Goal: Task Accomplishment & Management: Complete application form

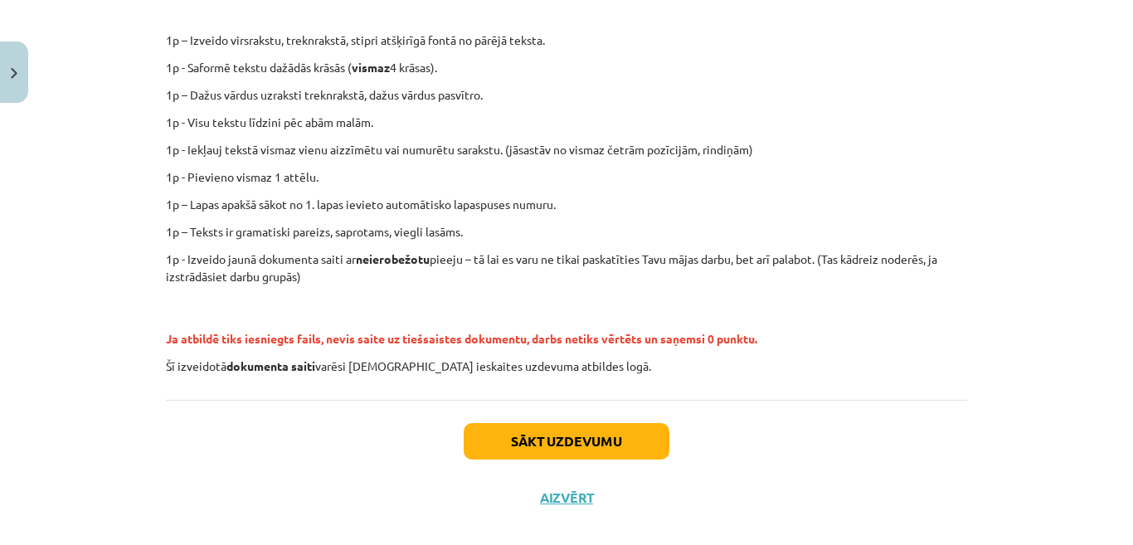
scroll to position [400, 0]
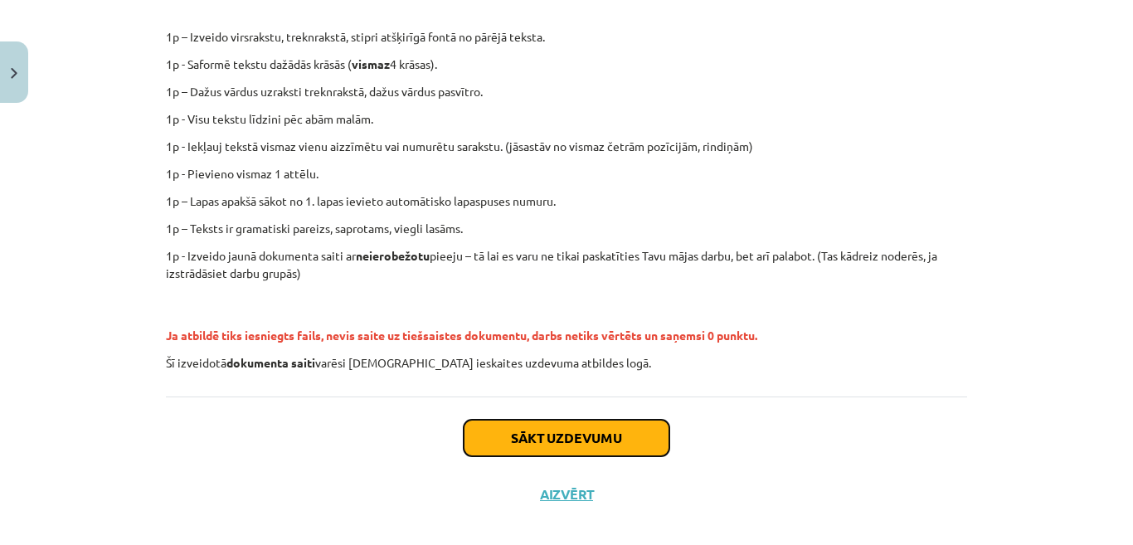
click at [613, 428] on button "Sākt uzdevumu" at bounding box center [566, 438] width 206 height 36
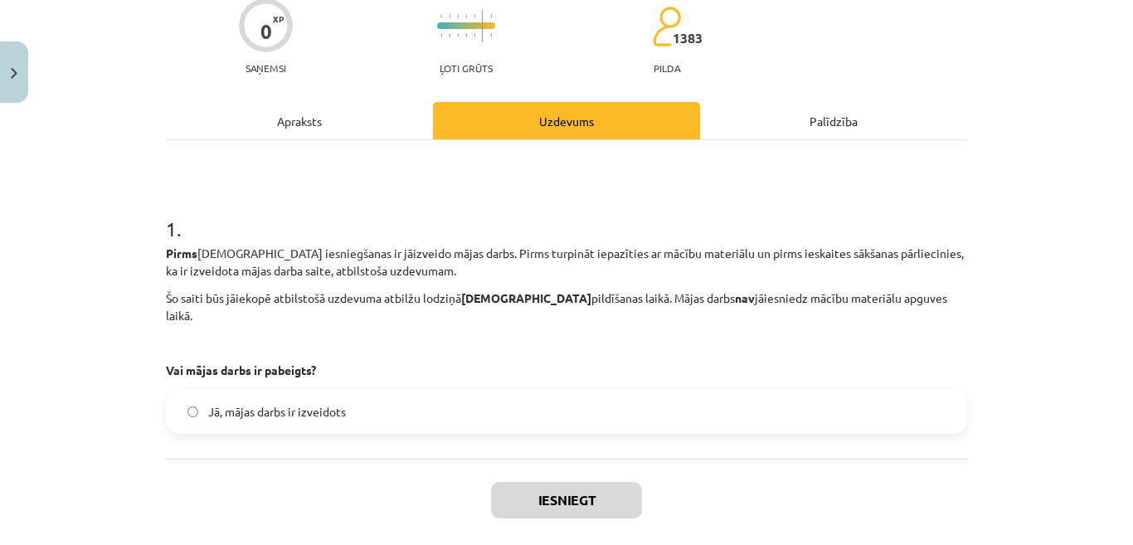
scroll to position [157, 0]
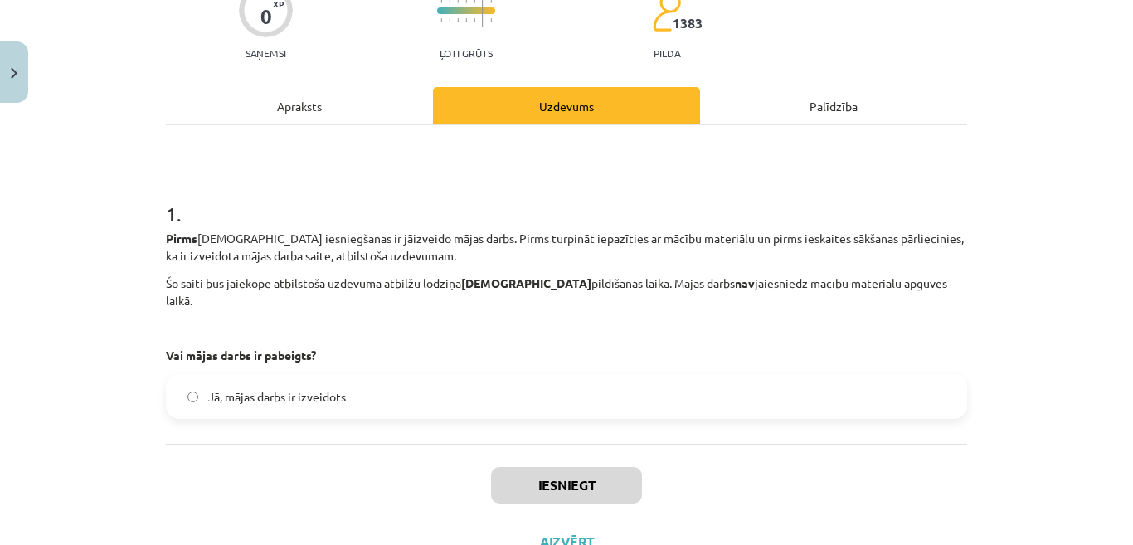
click at [757, 384] on label "Jā, mājas darbs ir izveidots" at bounding box center [566, 396] width 798 height 41
click at [615, 467] on button "Iesniegt" at bounding box center [566, 485] width 151 height 36
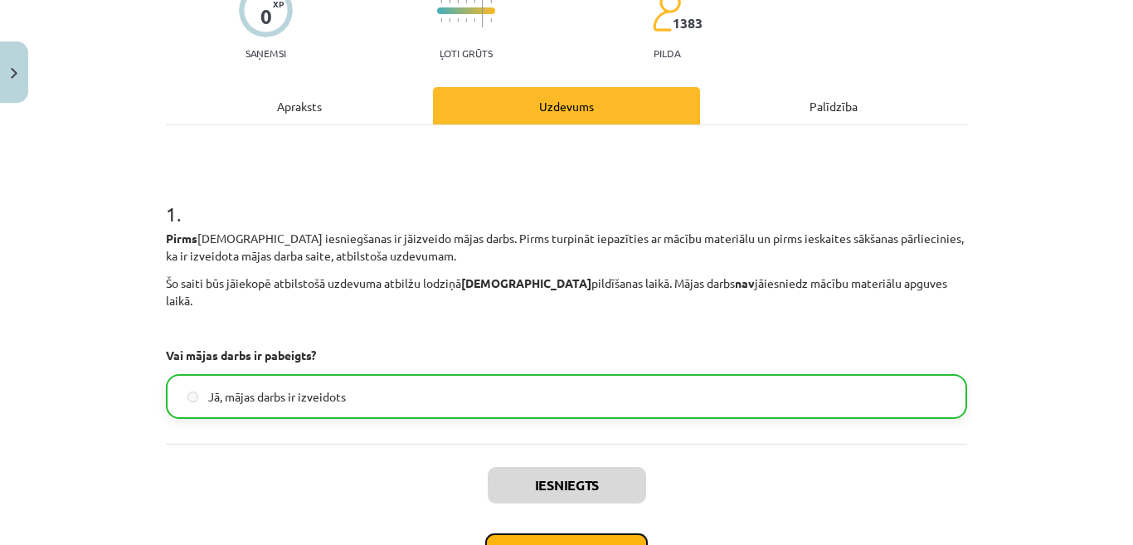
click at [619, 533] on button "Nākamā nodarbība" at bounding box center [566, 552] width 163 height 38
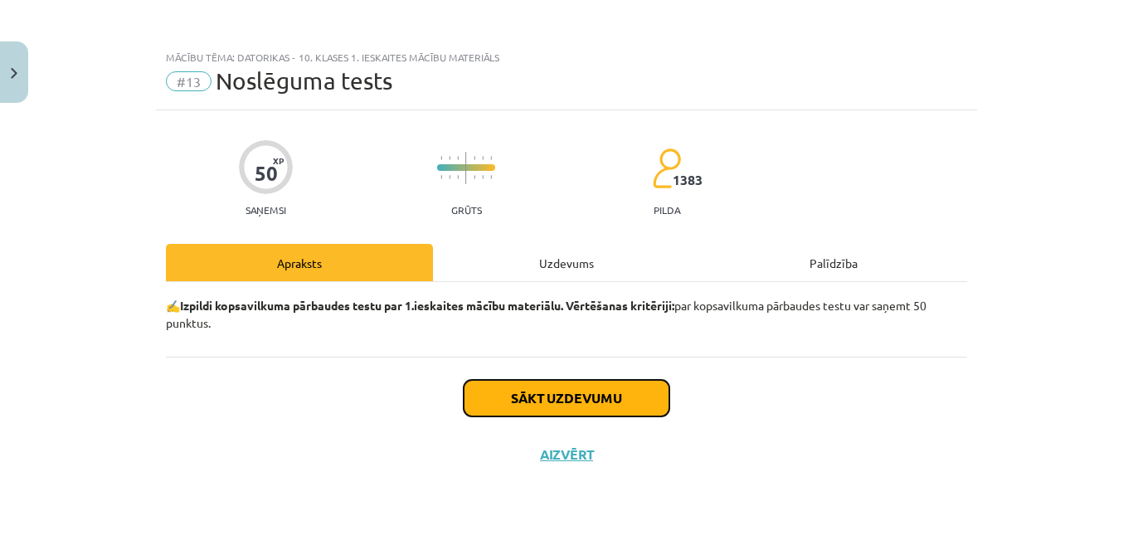
click at [628, 400] on button "Sākt uzdevumu" at bounding box center [566, 398] width 206 height 36
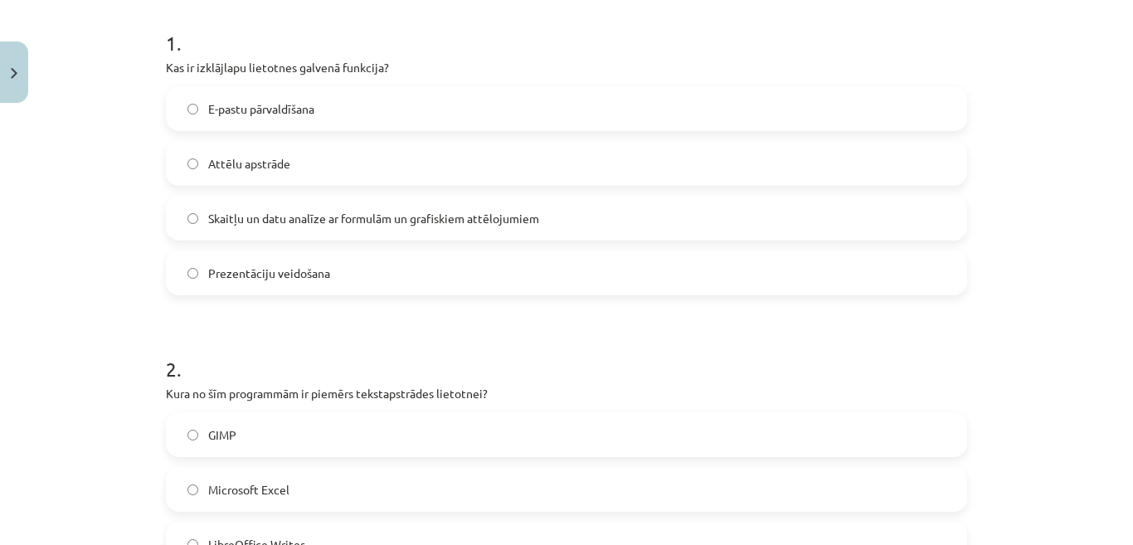
scroll to position [292, 0]
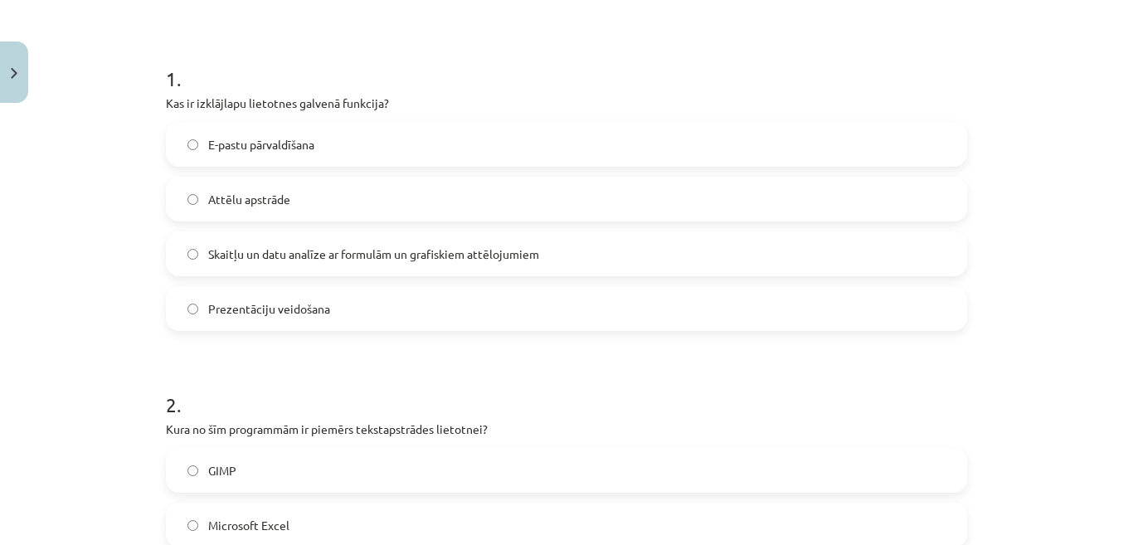
click at [910, 255] on label "Skaitļu un datu analīze ar formulām un grafiskiem attēlojumiem" at bounding box center [566, 253] width 798 height 41
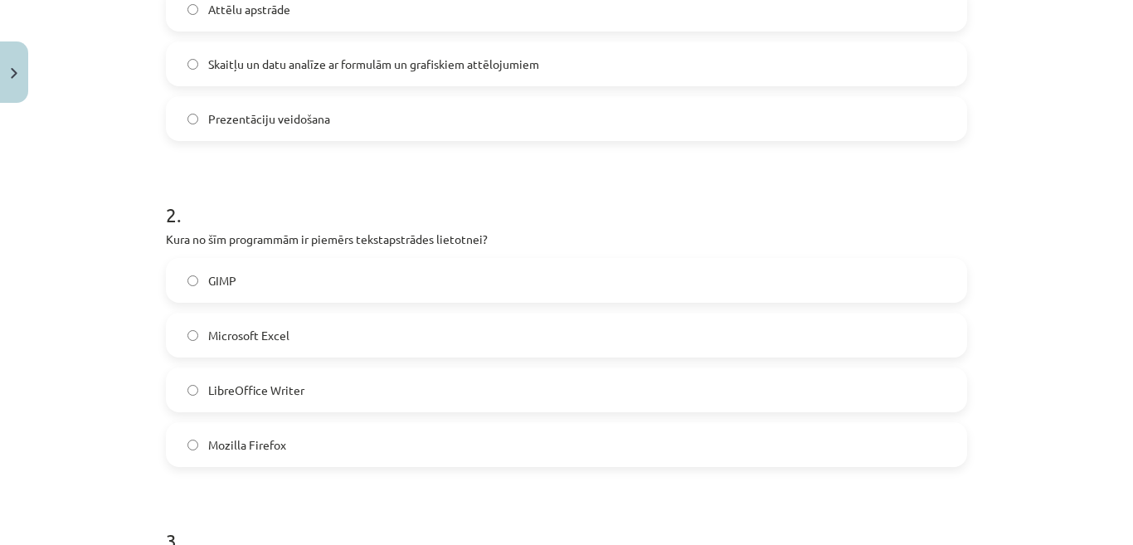
scroll to position [491, 0]
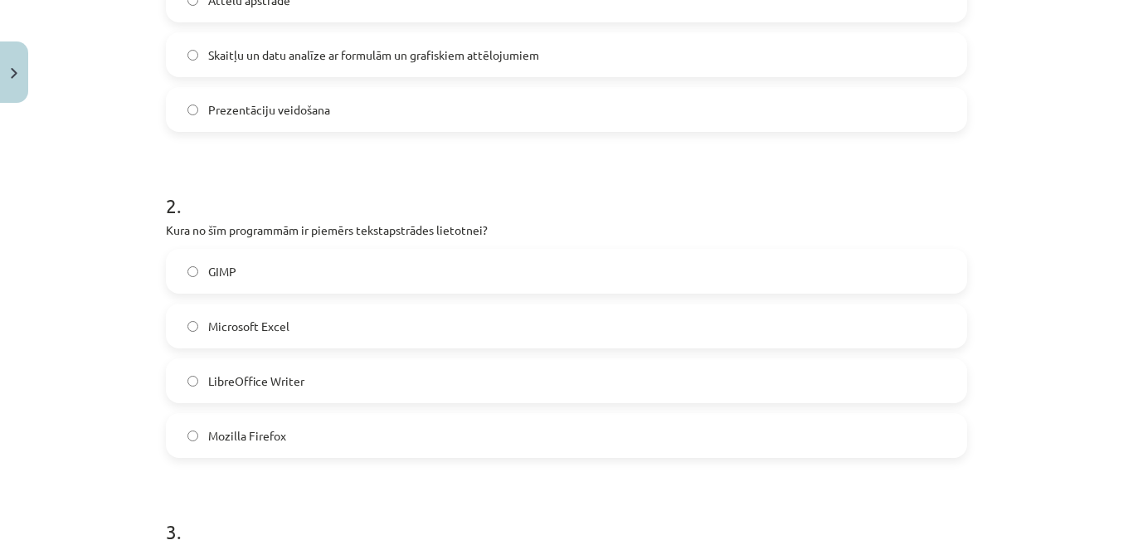
click at [381, 366] on label "LibreOffice Writer" at bounding box center [566, 380] width 798 height 41
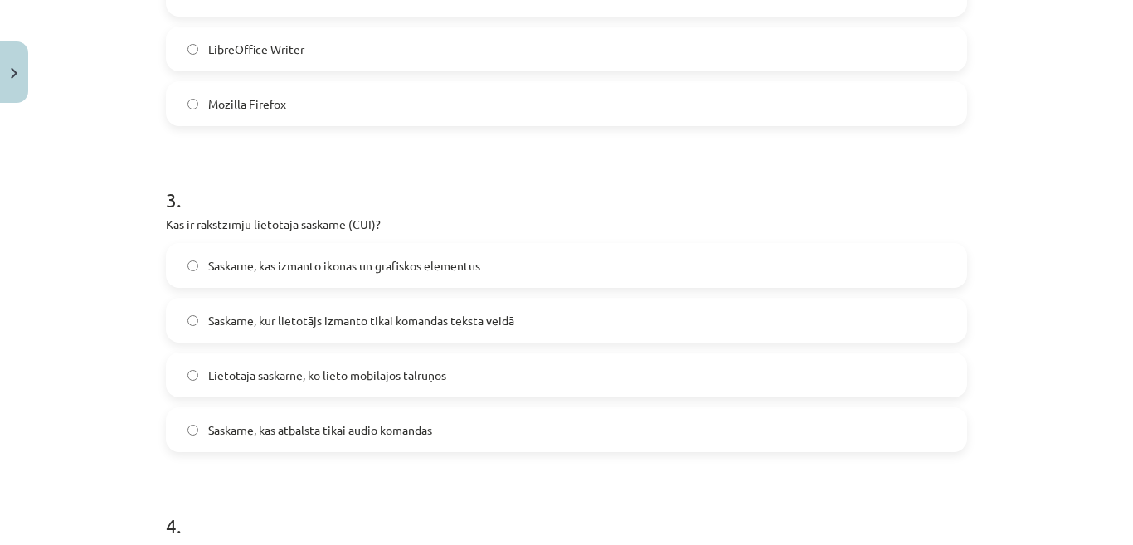
scroll to position [856, 0]
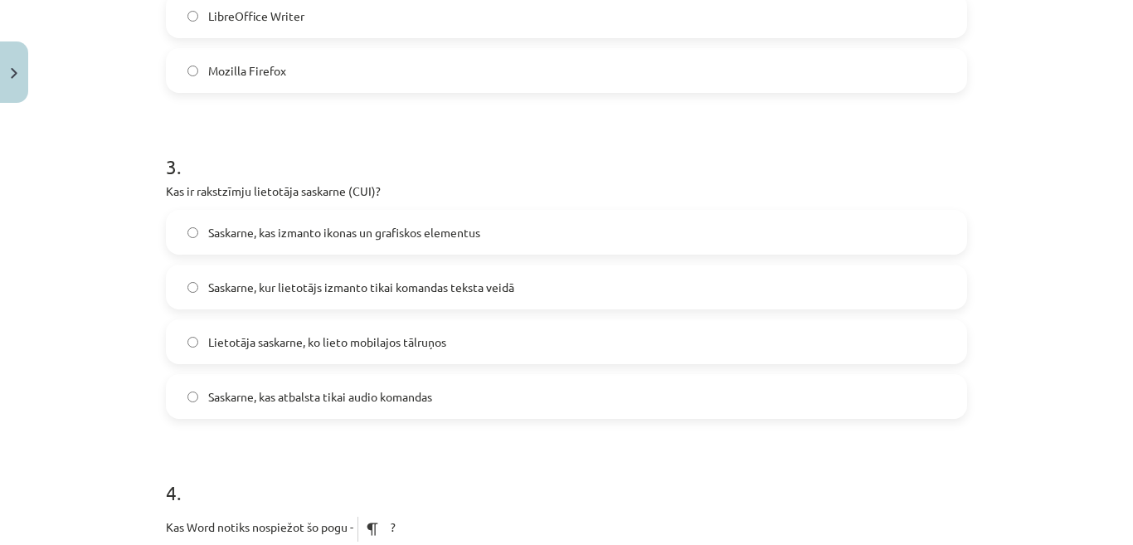
click at [672, 283] on label "Saskarne, kur lietotājs izmanto tikai komandas teksta veidā" at bounding box center [566, 286] width 798 height 41
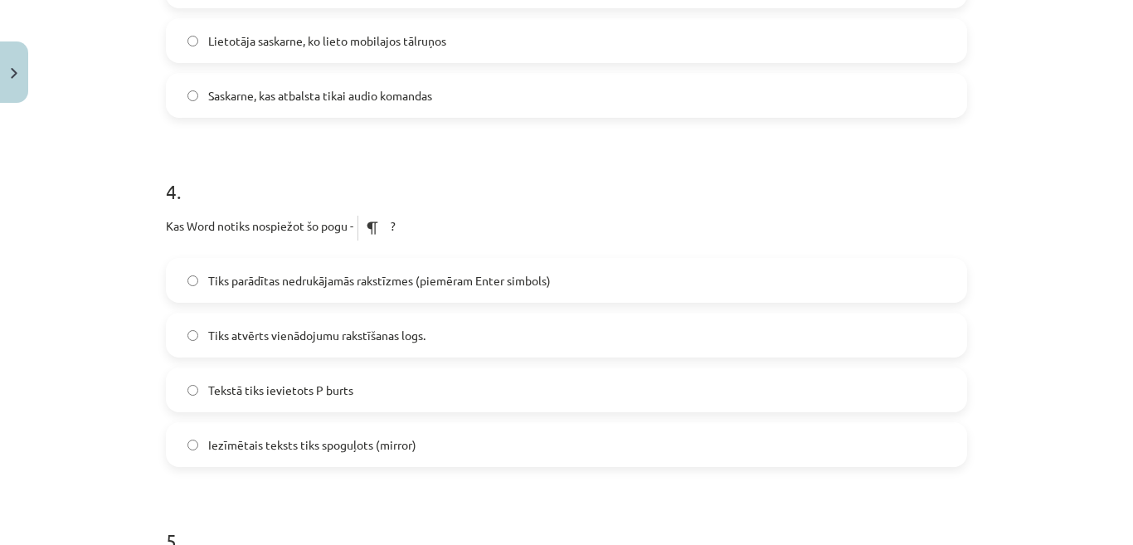
scroll to position [1187, 0]
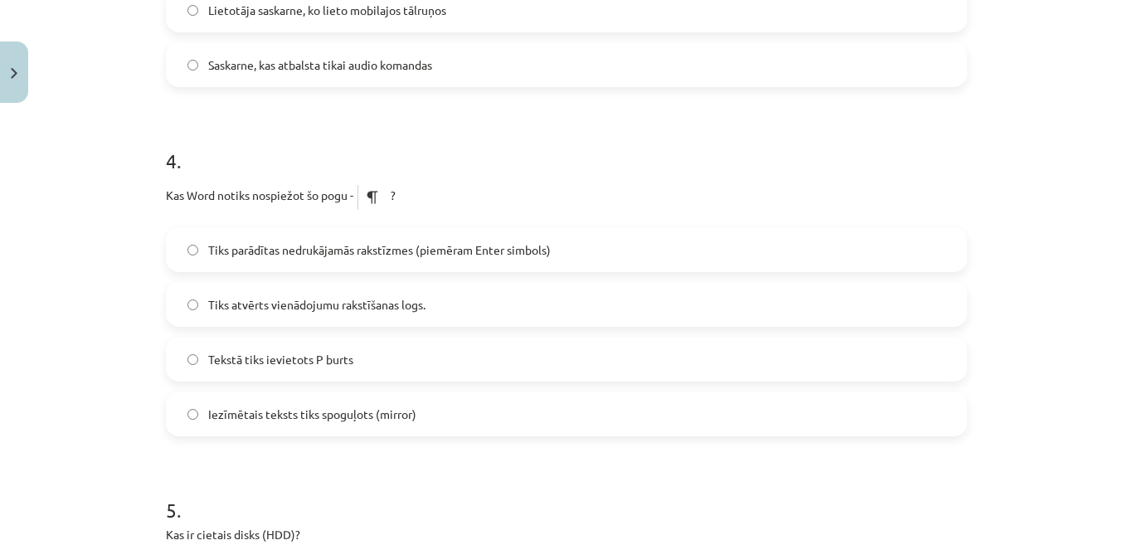
click at [493, 284] on label "Tiks atvērts vienādojumu rakstīšanas logs." at bounding box center [566, 304] width 798 height 41
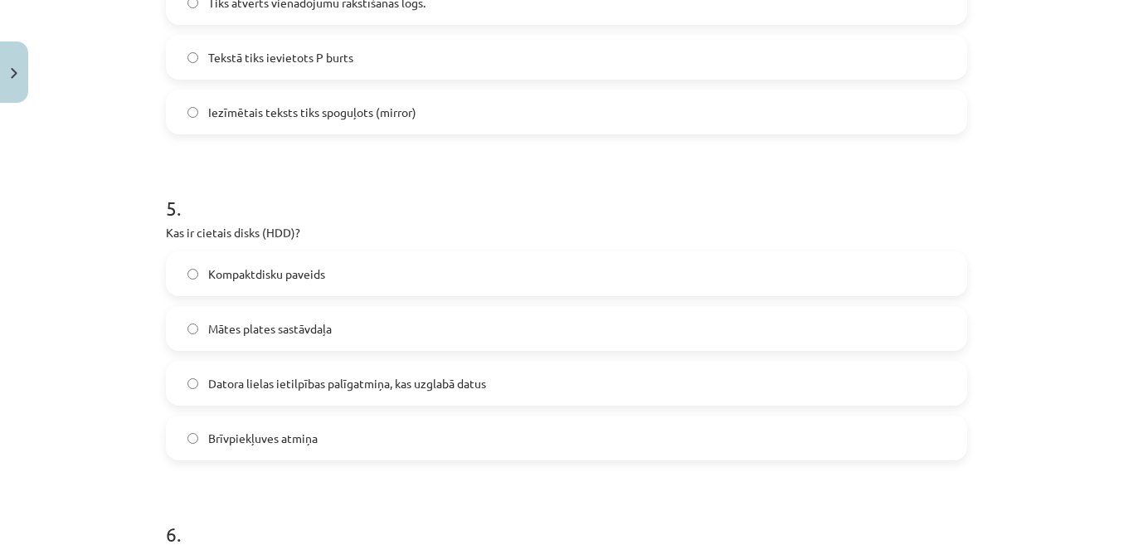
scroll to position [1519, 0]
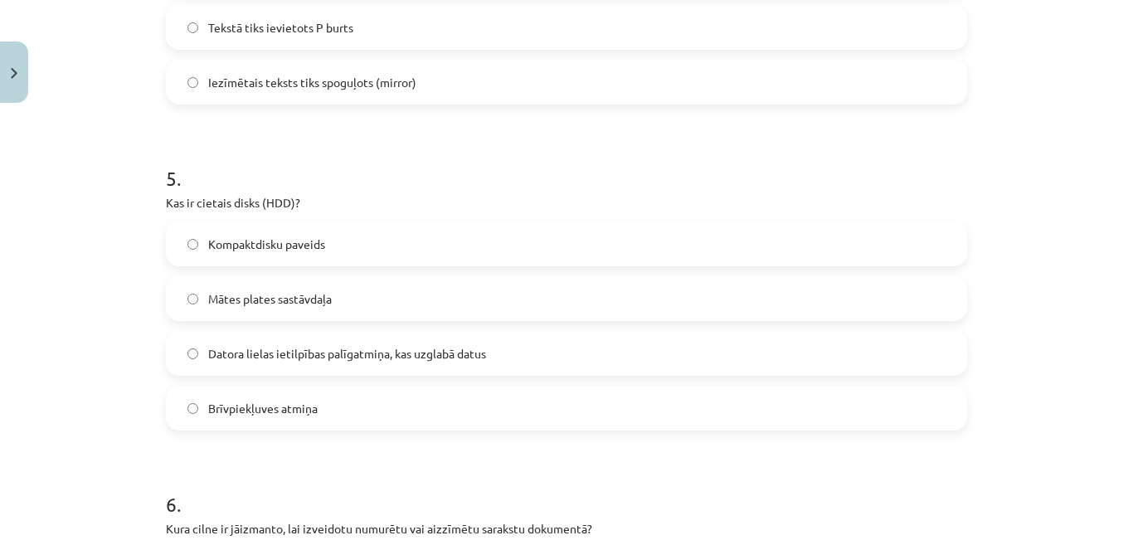
click at [478, 352] on span "Datora lielas ietilpības palīgatmiņa, kas uzglabā datus" at bounding box center [347, 353] width 278 height 17
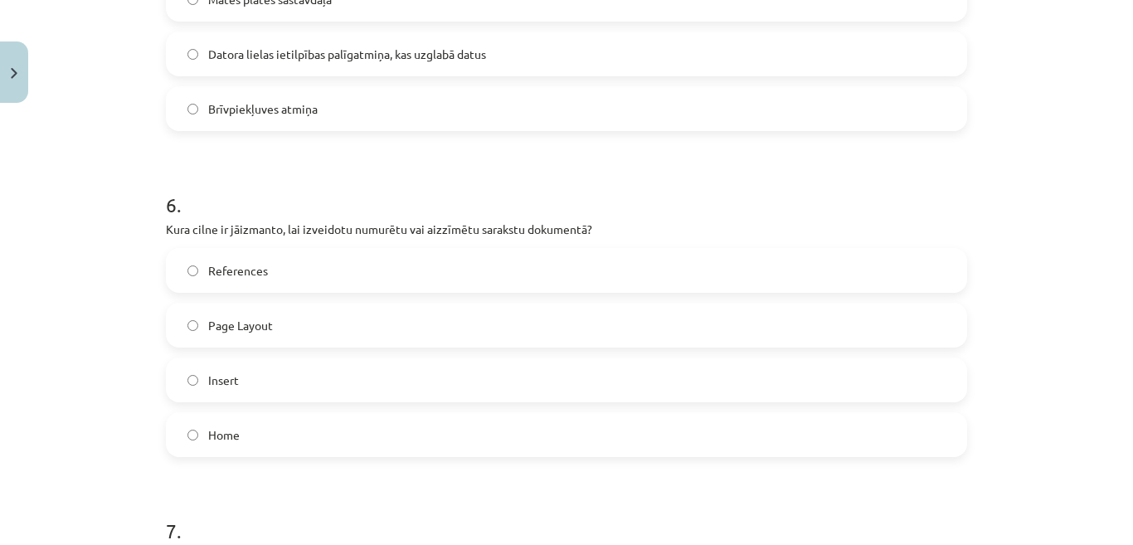
scroll to position [1851, 0]
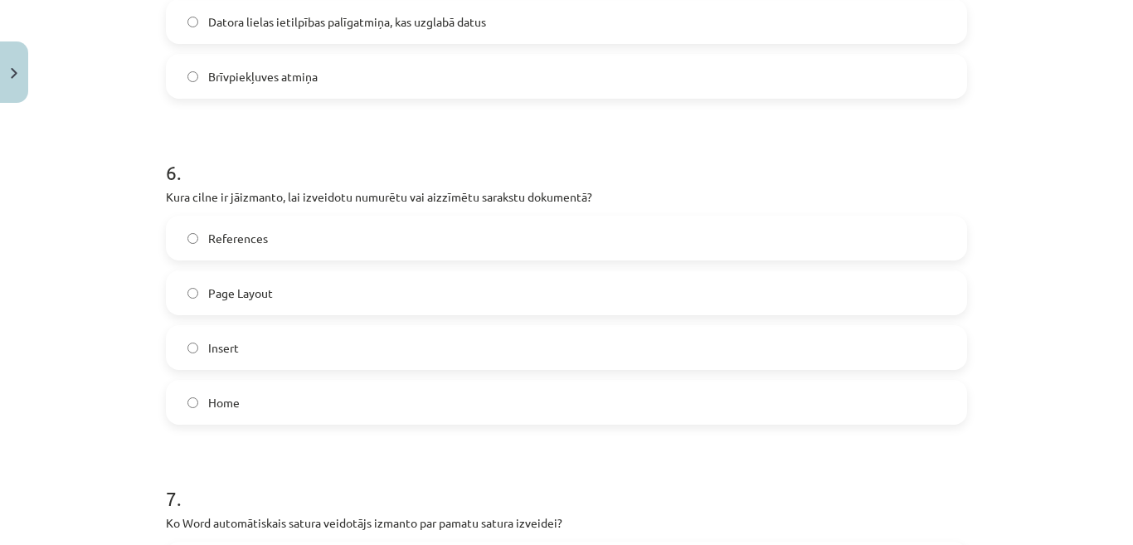
click at [367, 393] on label "Home" at bounding box center [566, 401] width 798 height 41
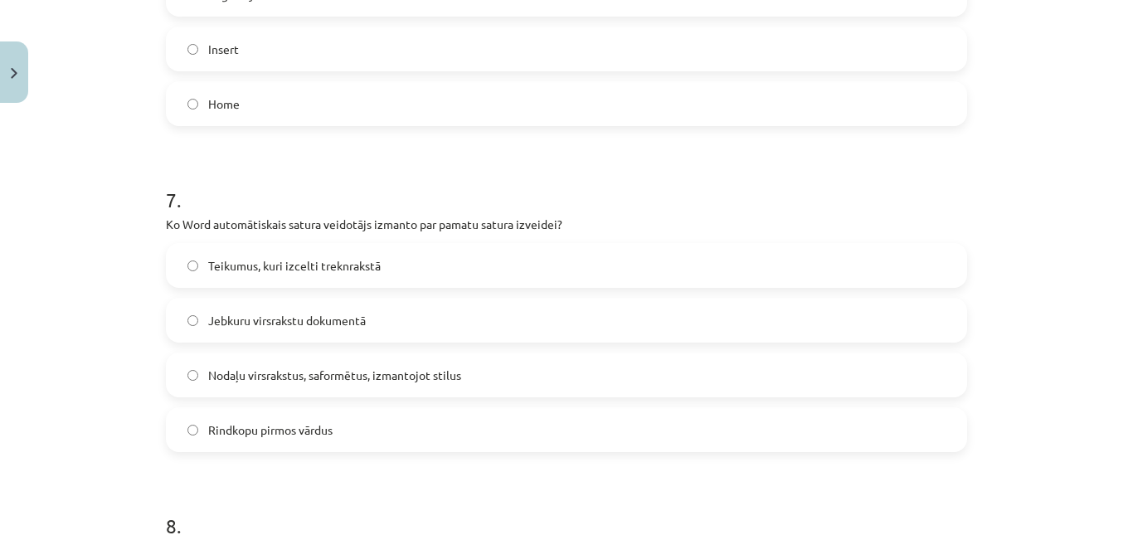
scroll to position [2182, 0]
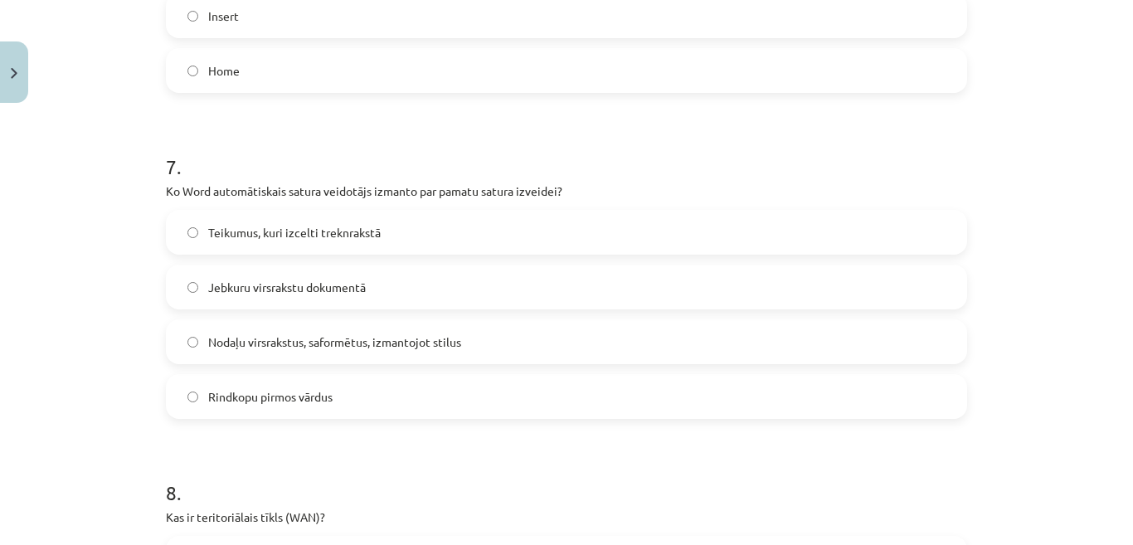
click at [676, 340] on label "Nodaļu virsrakstus, saformētus, izmantojot stilus" at bounding box center [566, 341] width 798 height 41
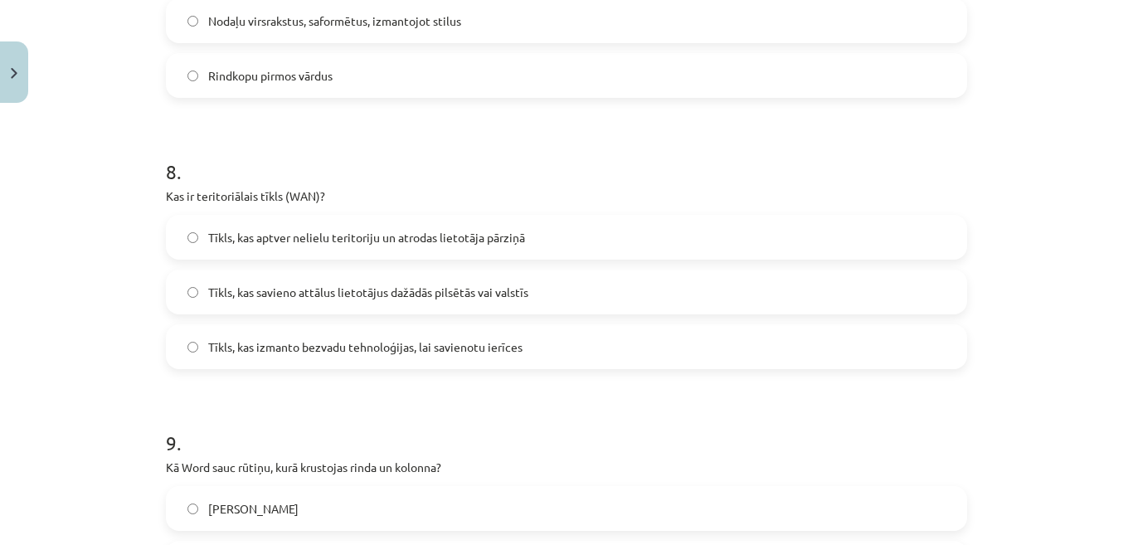
scroll to position [2514, 0]
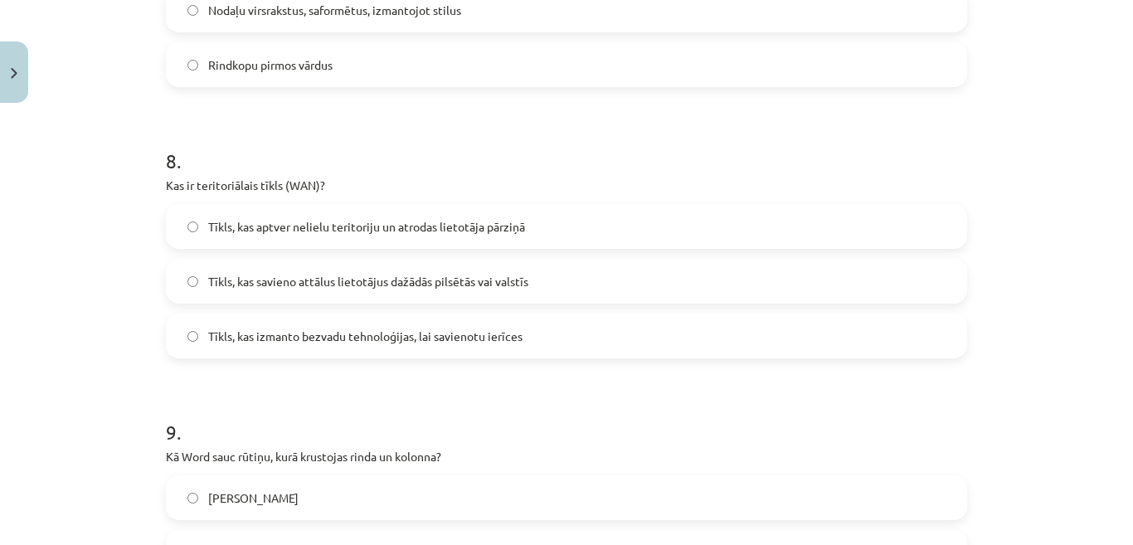
click at [761, 294] on label "Tīkls, kas savieno attālus lietotājus dažādās pilsētās vai valstīs" at bounding box center [566, 280] width 798 height 41
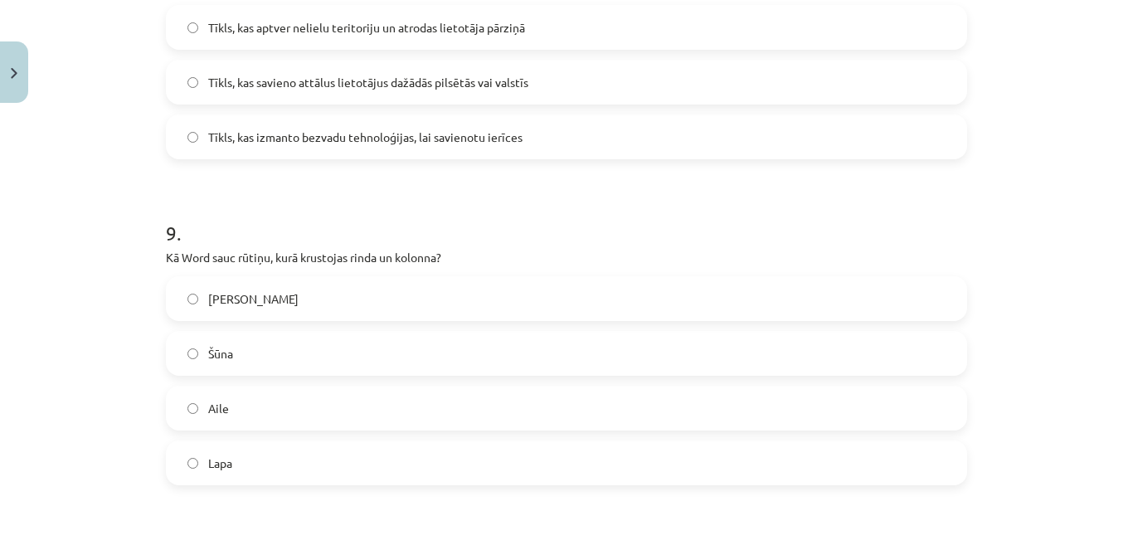
scroll to position [2746, 0]
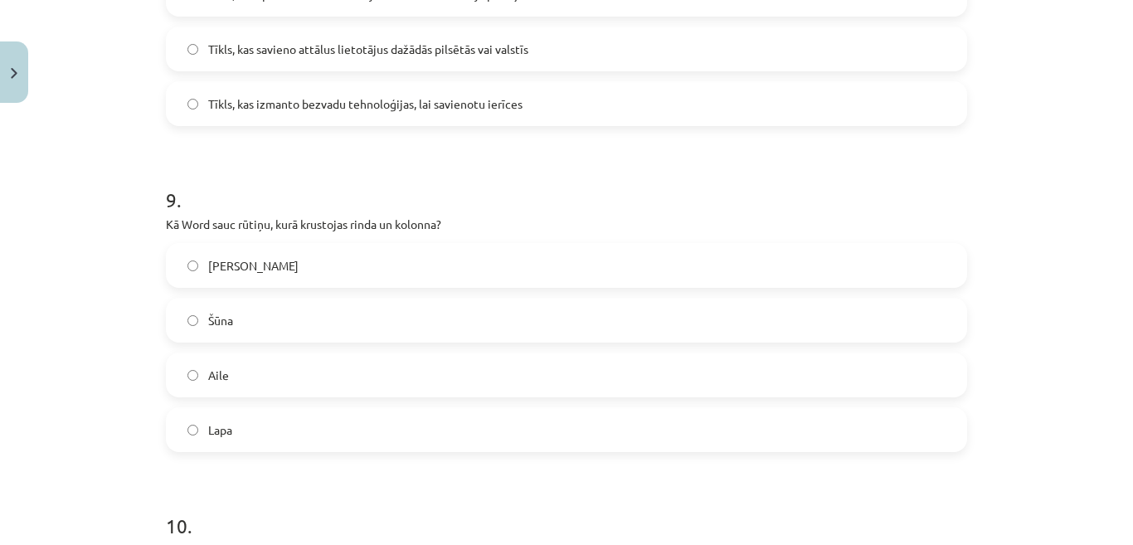
click at [740, 377] on label "Aile" at bounding box center [566, 374] width 798 height 41
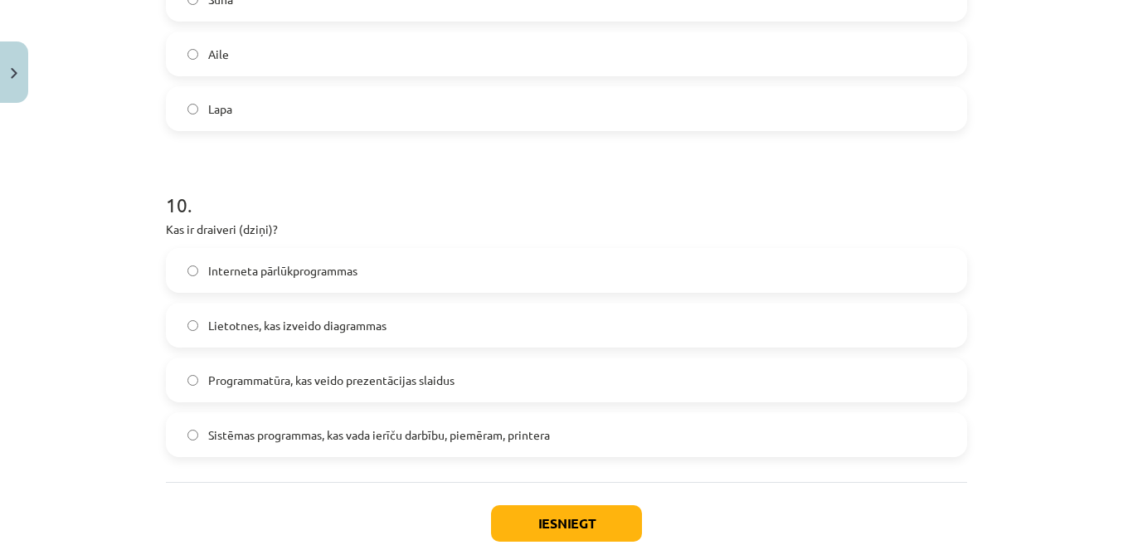
scroll to position [3078, 0]
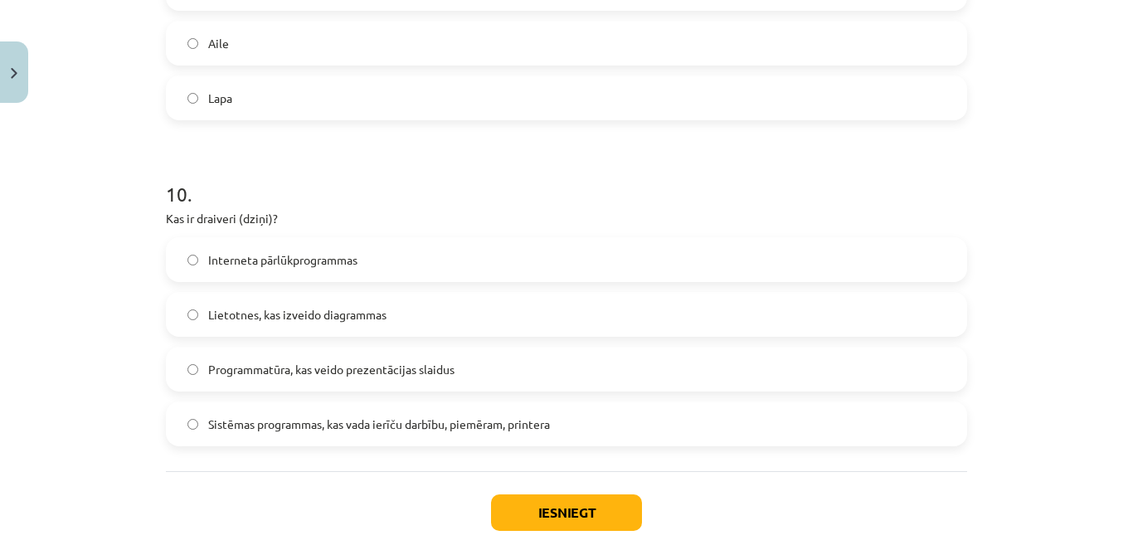
click at [381, 426] on span "Sistēmas programmas, kas vada ierīču darbību, piemēram, printera" at bounding box center [379, 423] width 342 height 17
click at [547, 504] on button "Iesniegt" at bounding box center [566, 512] width 151 height 36
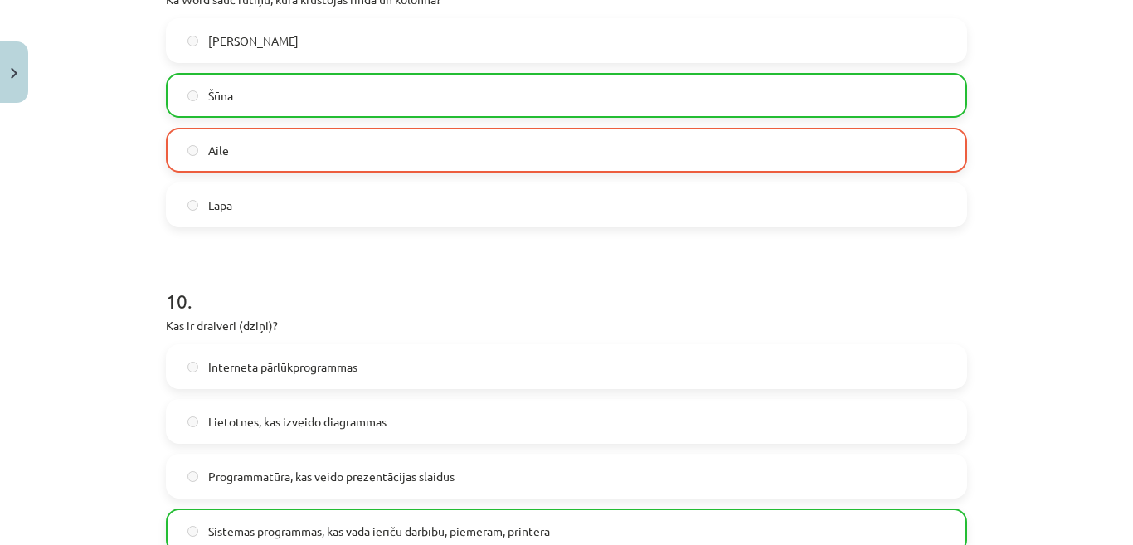
scroll to position [3225, 0]
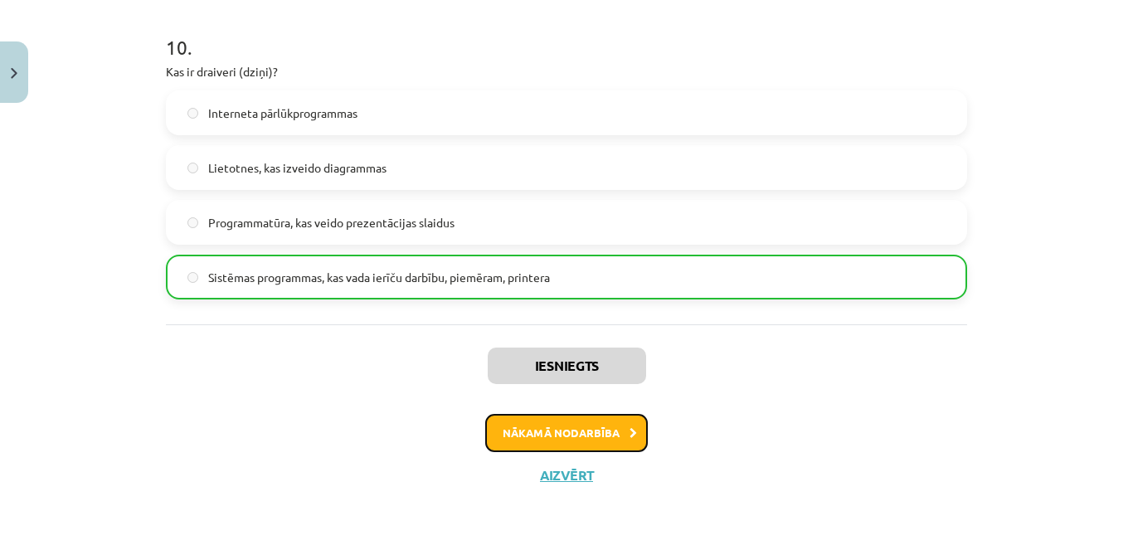
click at [575, 415] on button "Nākamā nodarbība" at bounding box center [566, 433] width 163 height 38
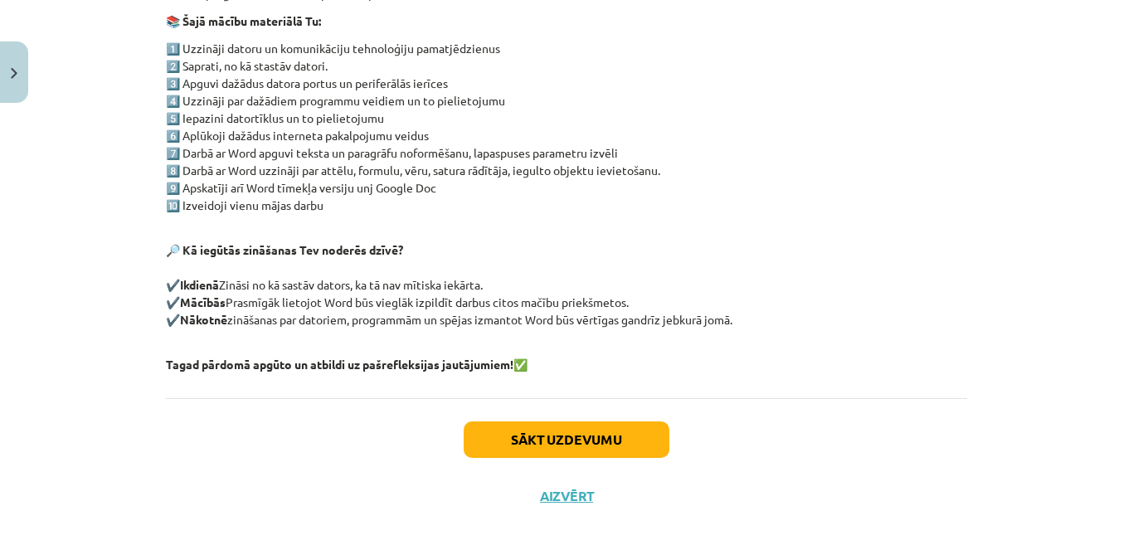
scroll to position [355, 0]
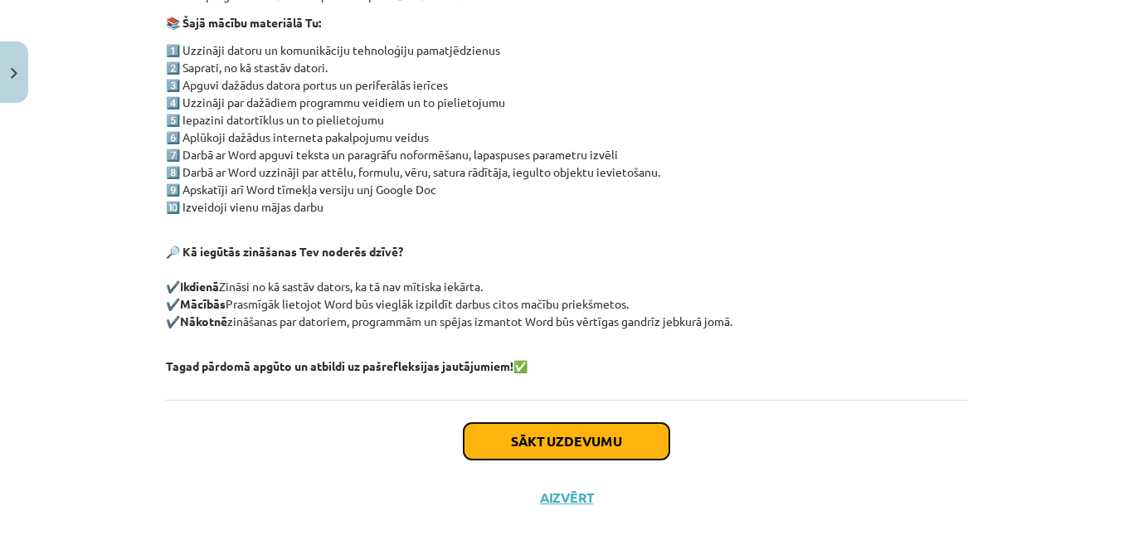
click at [619, 430] on button "Sākt uzdevumu" at bounding box center [566, 441] width 206 height 36
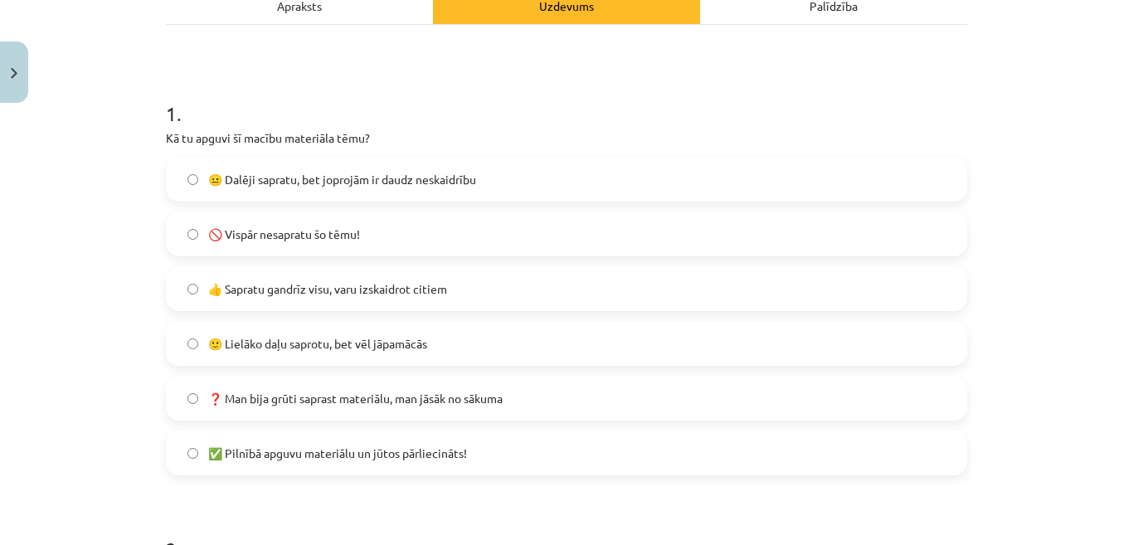
scroll to position [260, 0]
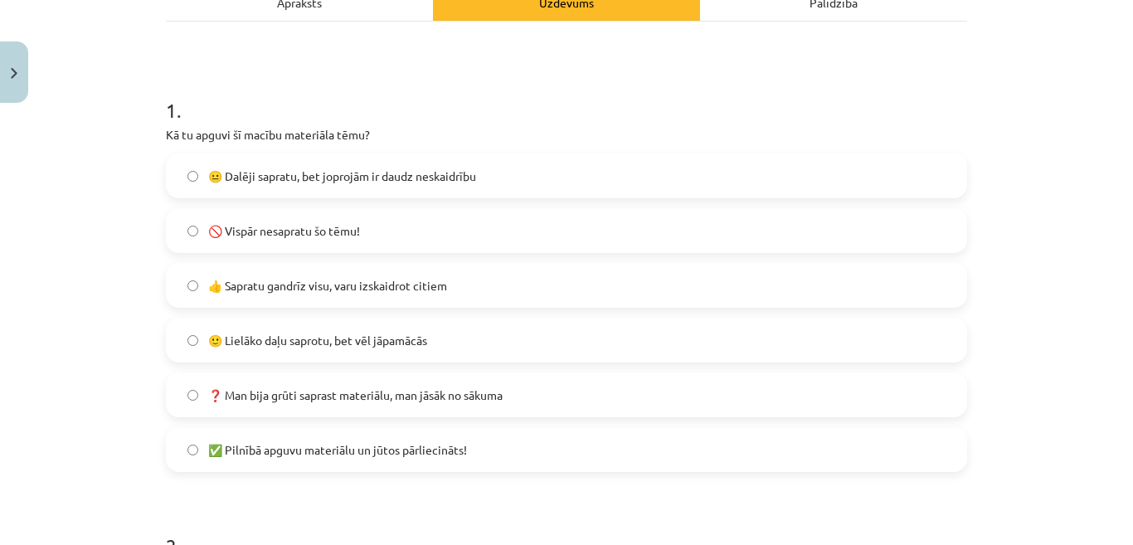
click at [619, 338] on label "🙂 Lielāko daļu saprotu, bet vēl jāpamācās" at bounding box center [566, 339] width 798 height 41
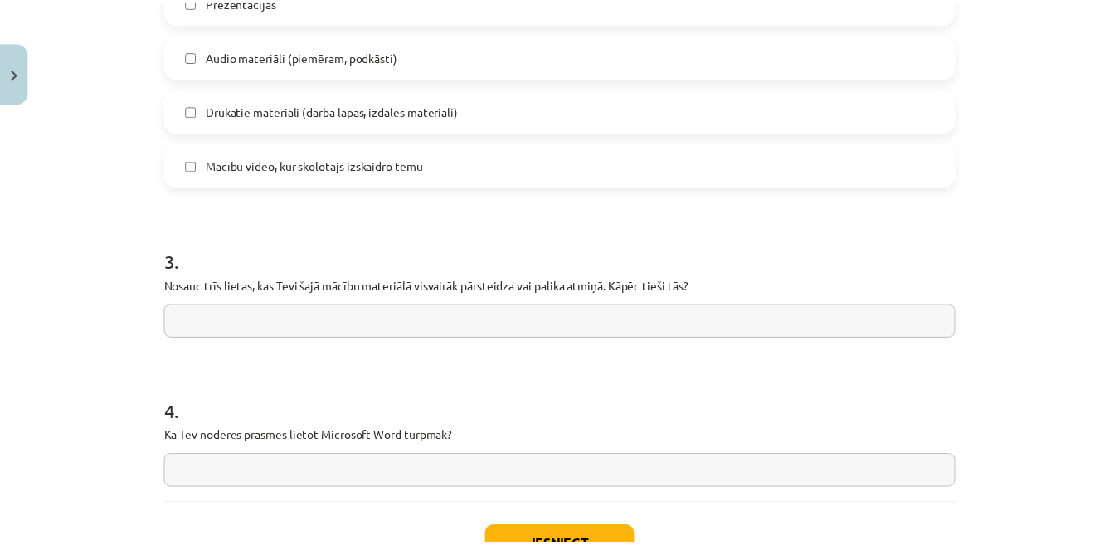
scroll to position [1290, 0]
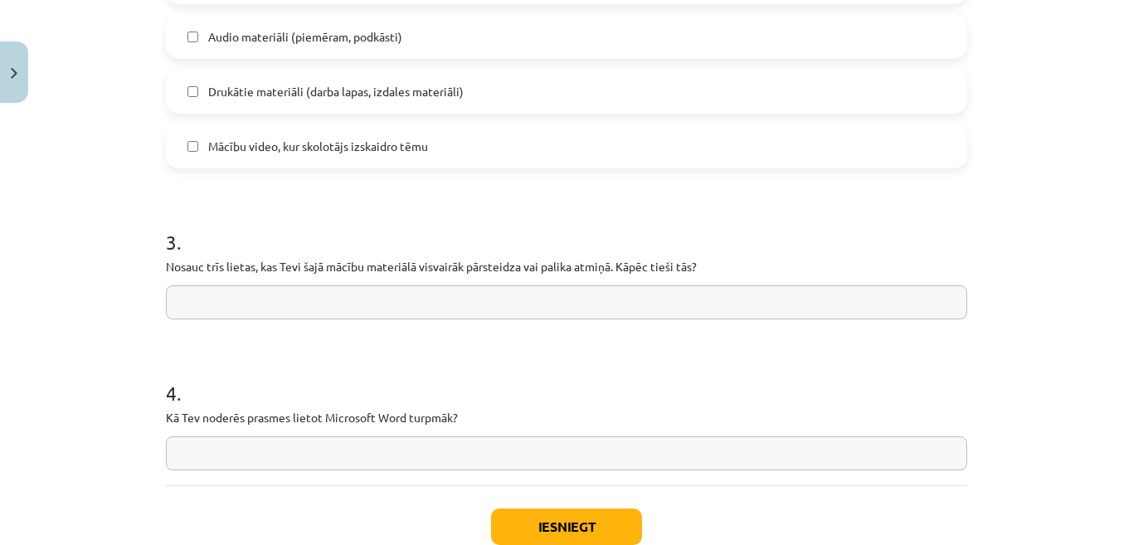
click at [749, 298] on input "text" at bounding box center [566, 302] width 801 height 34
click at [229, 303] on input "**********" at bounding box center [566, 302] width 801 height 34
click at [230, 303] on input "**********" at bounding box center [566, 302] width 801 height 34
click at [245, 304] on input "**********" at bounding box center [566, 302] width 801 height 34
click at [272, 303] on input "**********" at bounding box center [566, 302] width 801 height 34
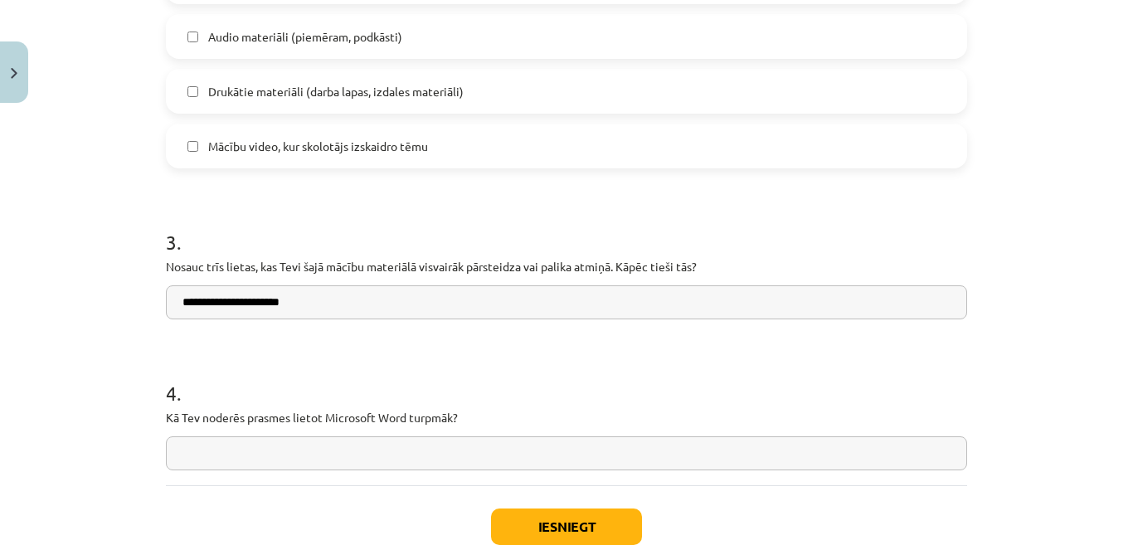
click at [285, 302] on input "**********" at bounding box center [566, 302] width 801 height 34
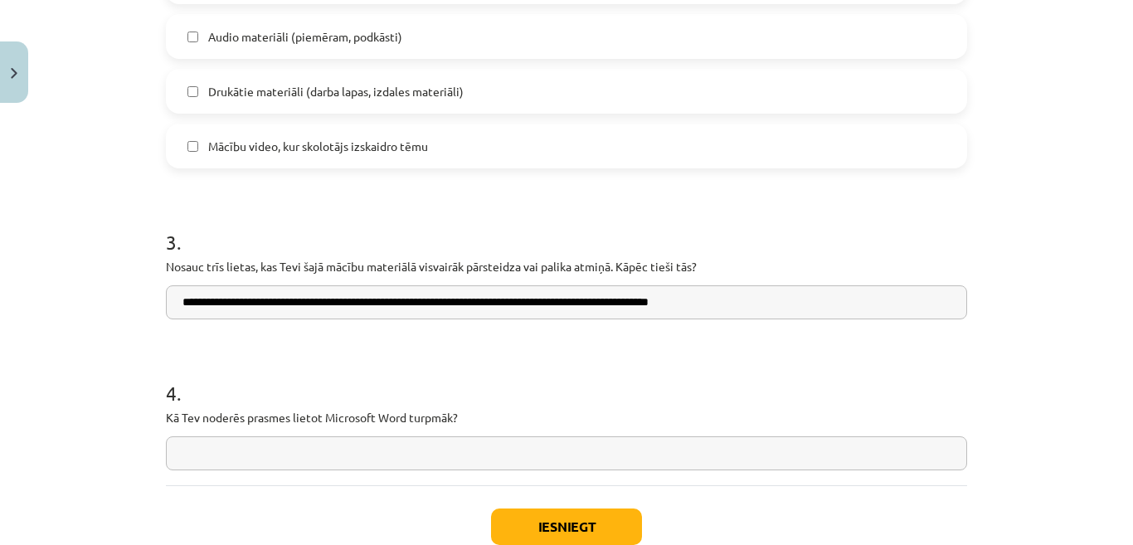
type input "**********"
click at [305, 448] on input "text" at bounding box center [566, 453] width 801 height 34
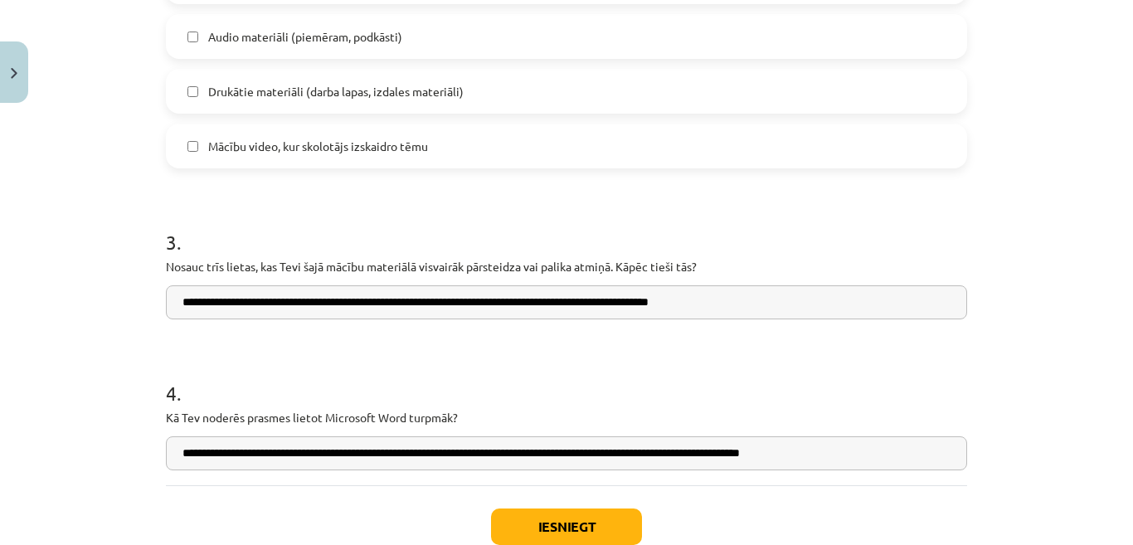
type input "**********"
click at [539, 380] on h1 "4 ." at bounding box center [566, 377] width 801 height 51
click at [554, 512] on button "Iesniegt" at bounding box center [566, 526] width 151 height 36
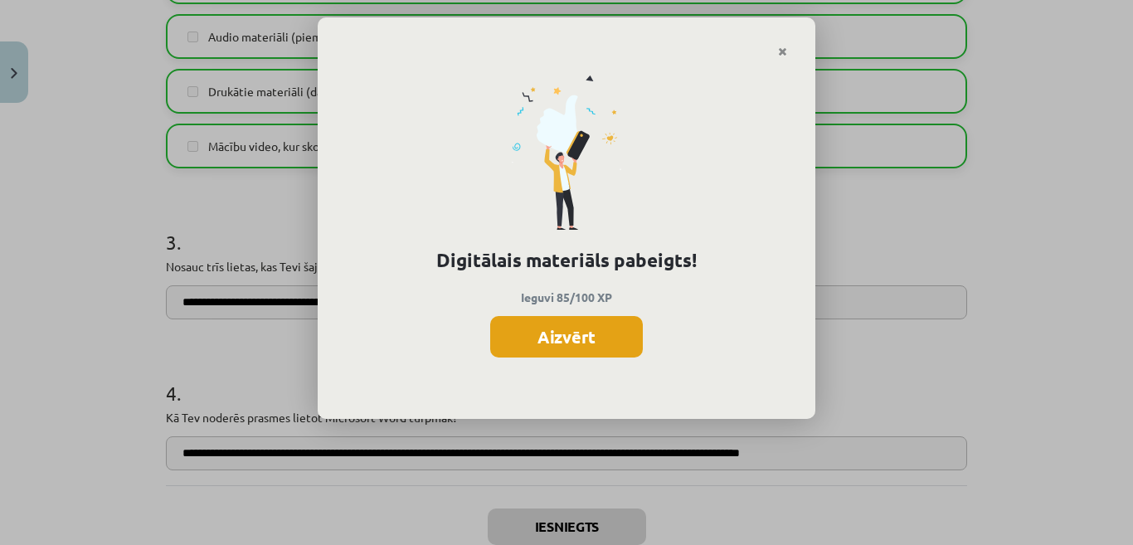
click at [579, 332] on button "Aizvērt" at bounding box center [566, 336] width 153 height 41
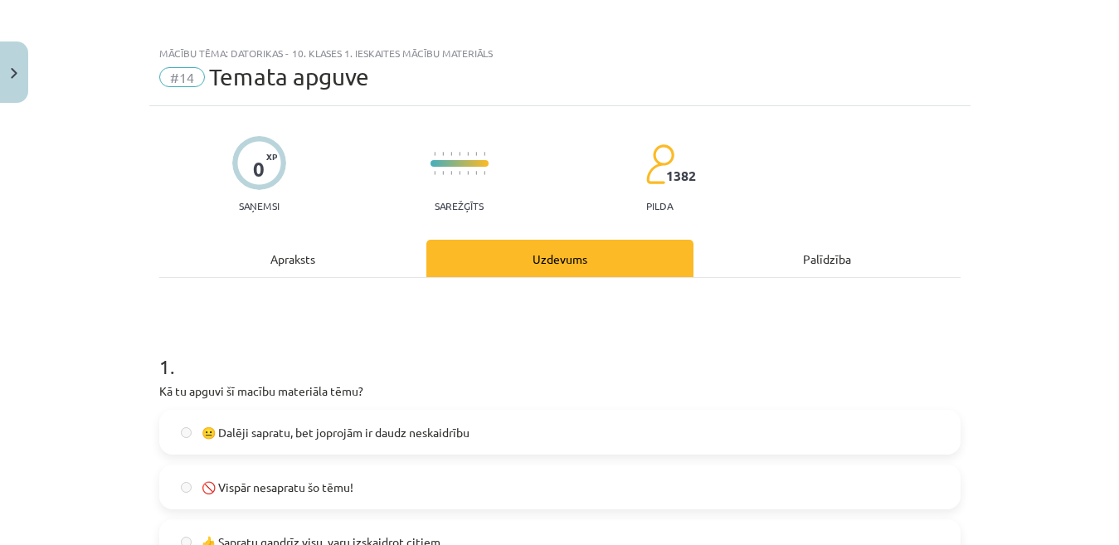
scroll to position [0, 0]
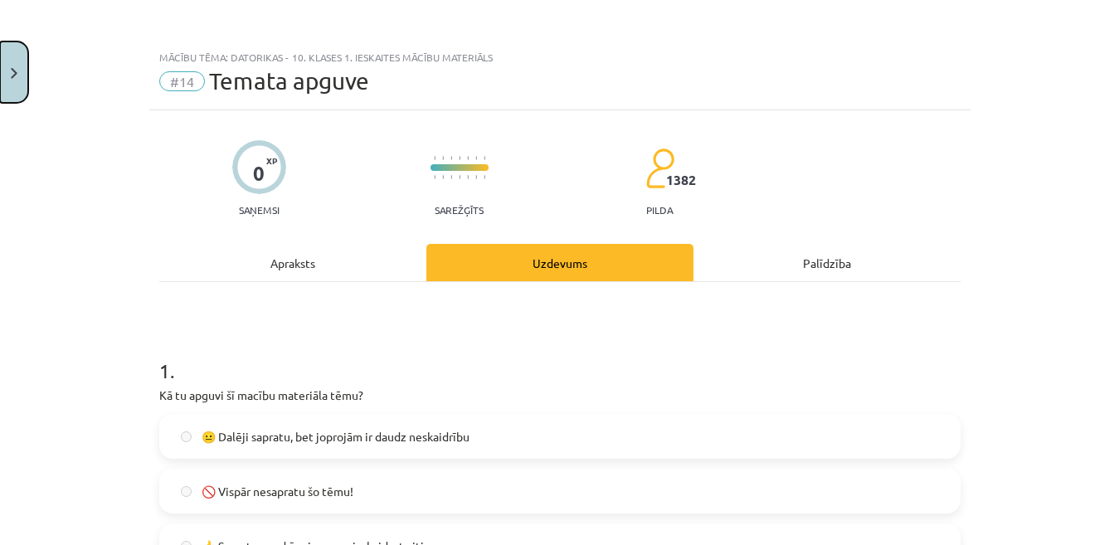
click at [14, 71] on img "Close" at bounding box center [14, 73] width 7 height 11
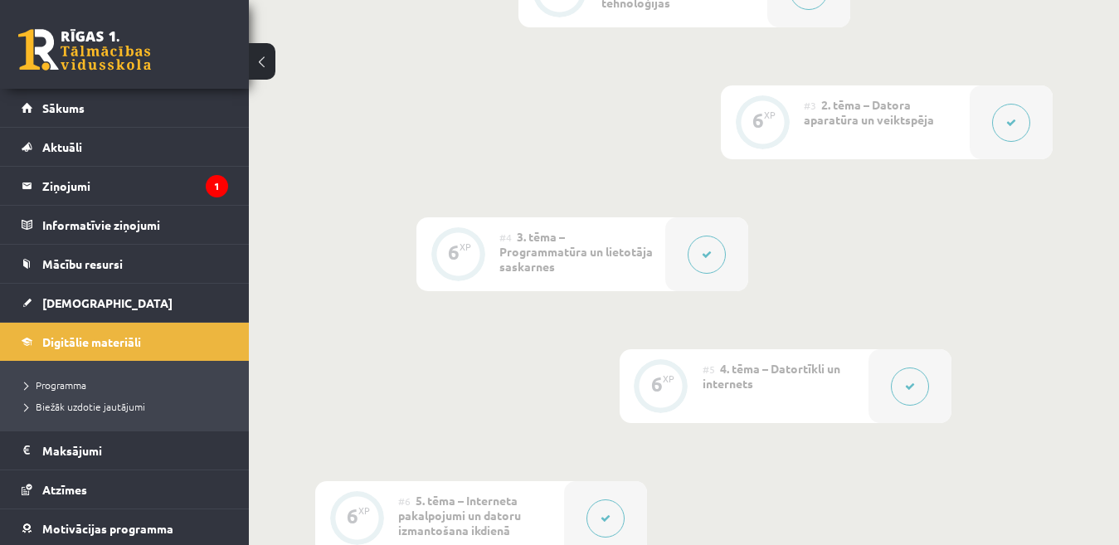
drag, startPoint x: 1127, startPoint y: 162, endPoint x: 1092, endPoint y: 114, distance: 59.4
drag, startPoint x: 1092, startPoint y: 114, endPoint x: 1085, endPoint y: 83, distance: 31.4
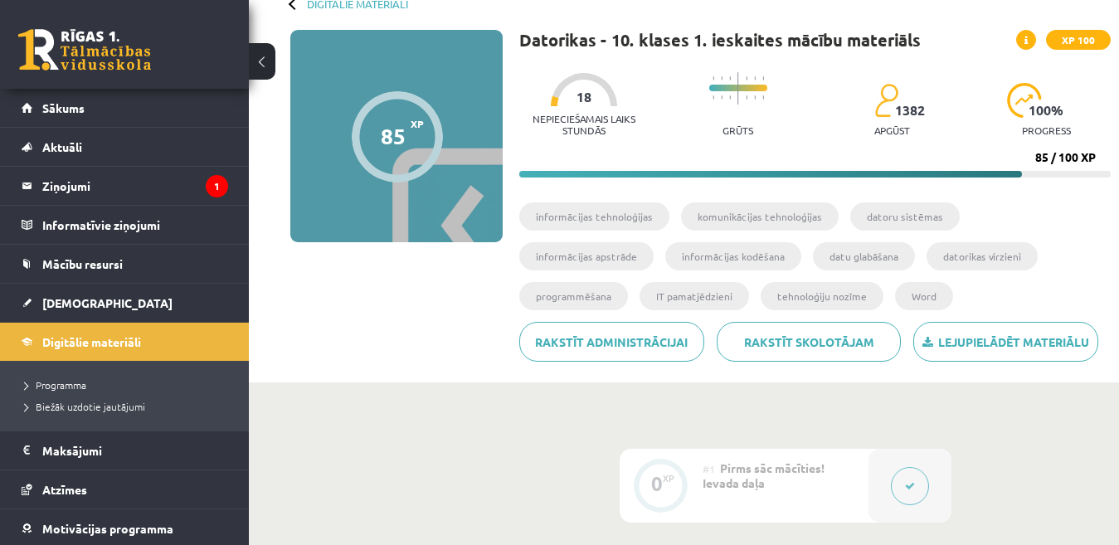
scroll to position [93, 0]
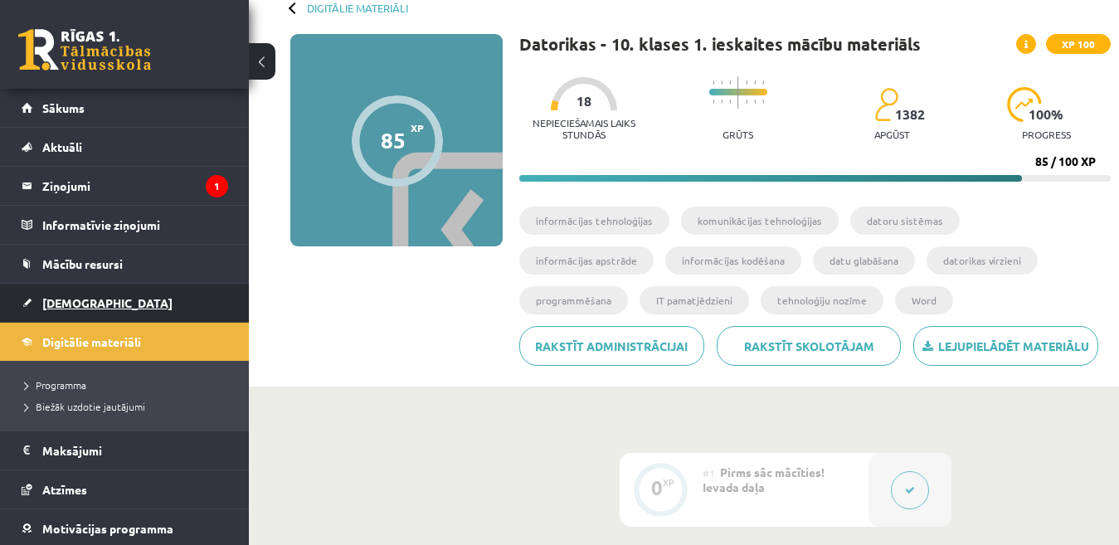
click at [39, 306] on link "[DEMOGRAPHIC_DATA]" at bounding box center [125, 303] width 206 height 38
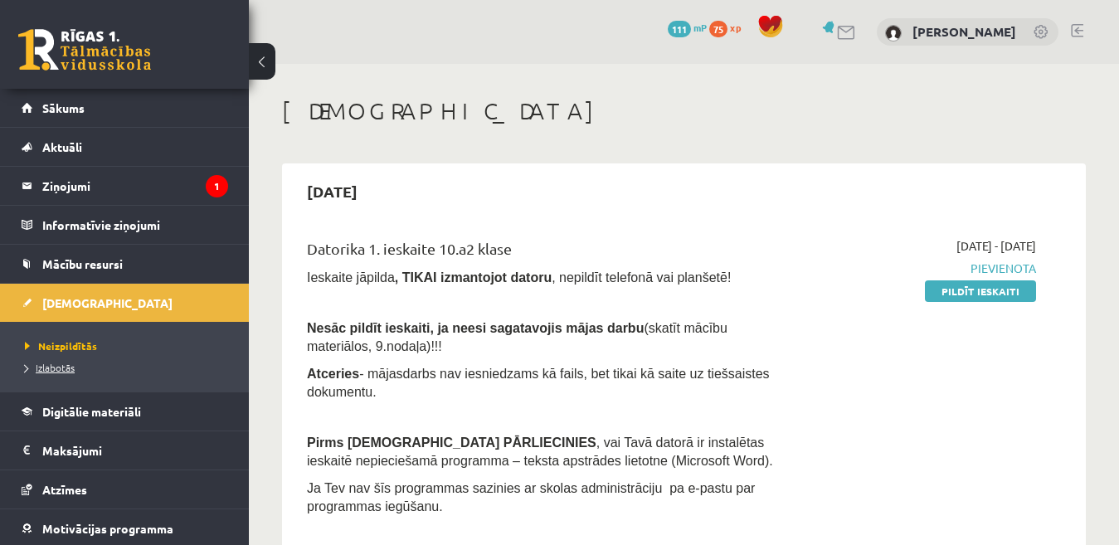
click at [66, 371] on span "Izlabotās" at bounding box center [50, 367] width 50 height 13
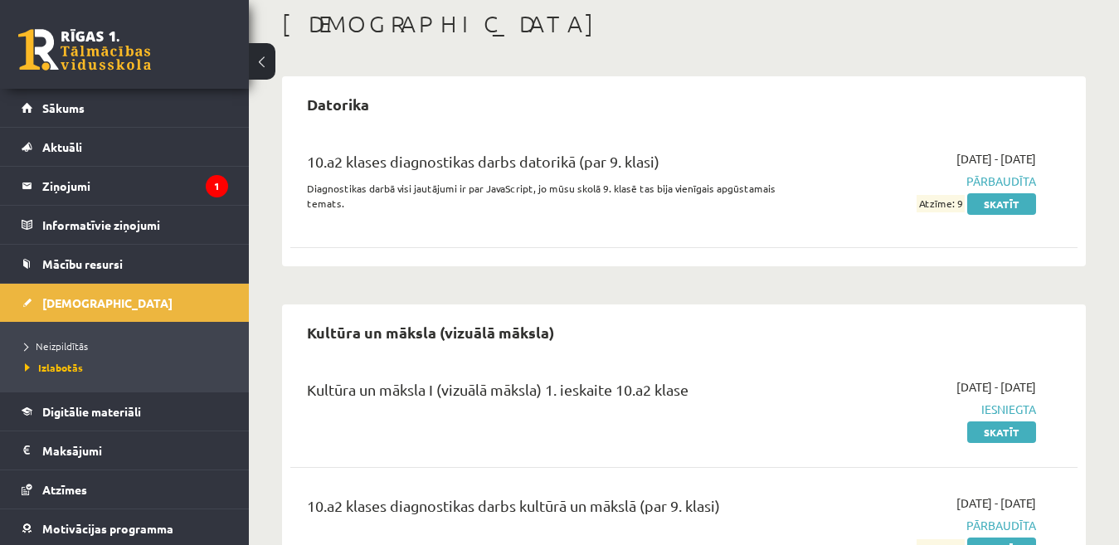
scroll to position [86, 0]
click at [57, 338] on link "Neizpildītās" at bounding box center [128, 345] width 207 height 15
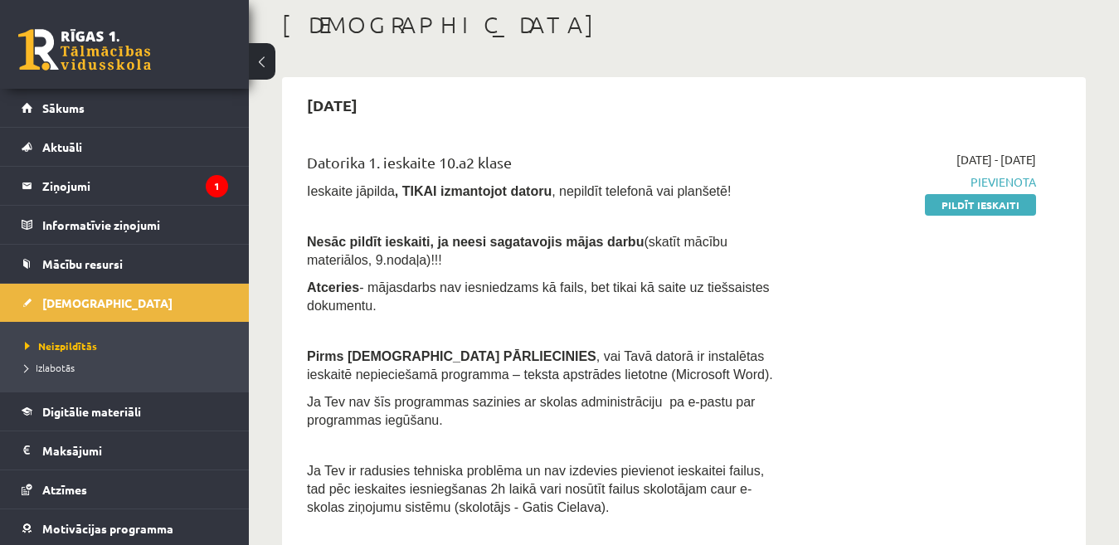
drag, startPoint x: 976, startPoint y: 201, endPoint x: 645, endPoint y: 84, distance: 350.9
click at [976, 200] on link "Pildīt ieskaiti" at bounding box center [979, 205] width 111 height 22
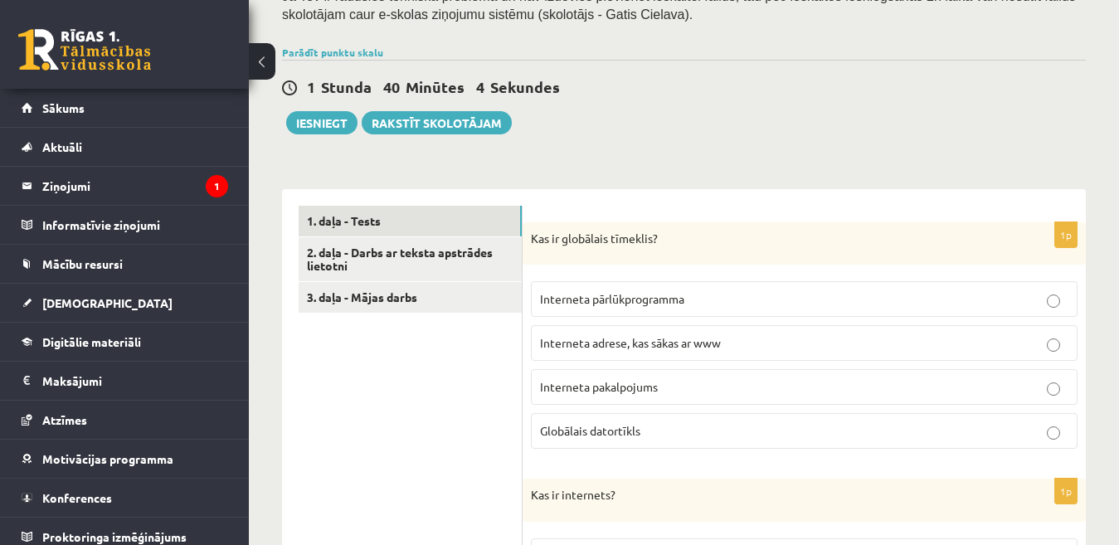
scroll to position [353, 0]
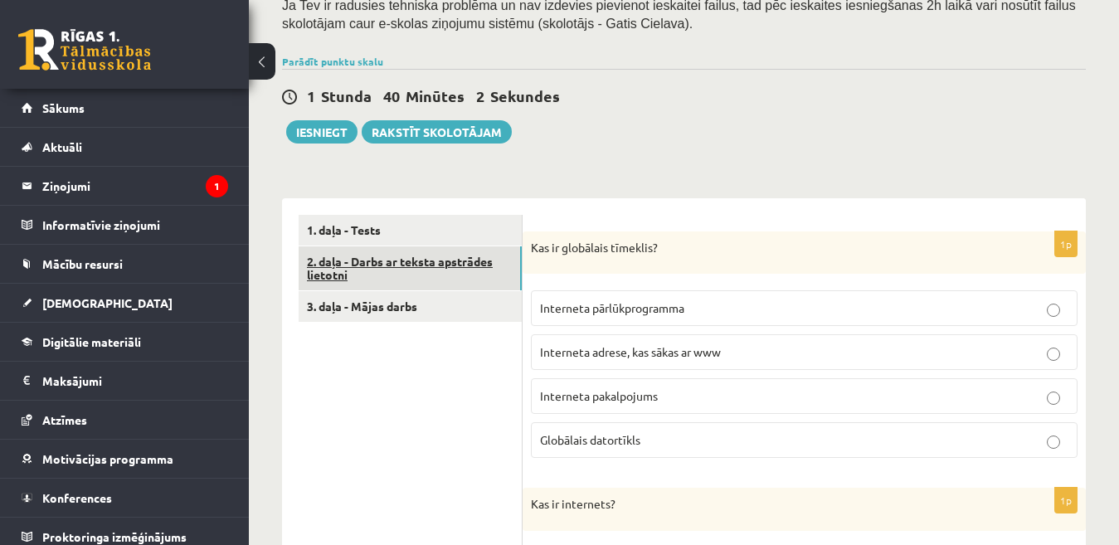
click at [452, 260] on link "2. daļa - Darbs ar teksta apstrādes lietotni" at bounding box center [409, 268] width 223 height 45
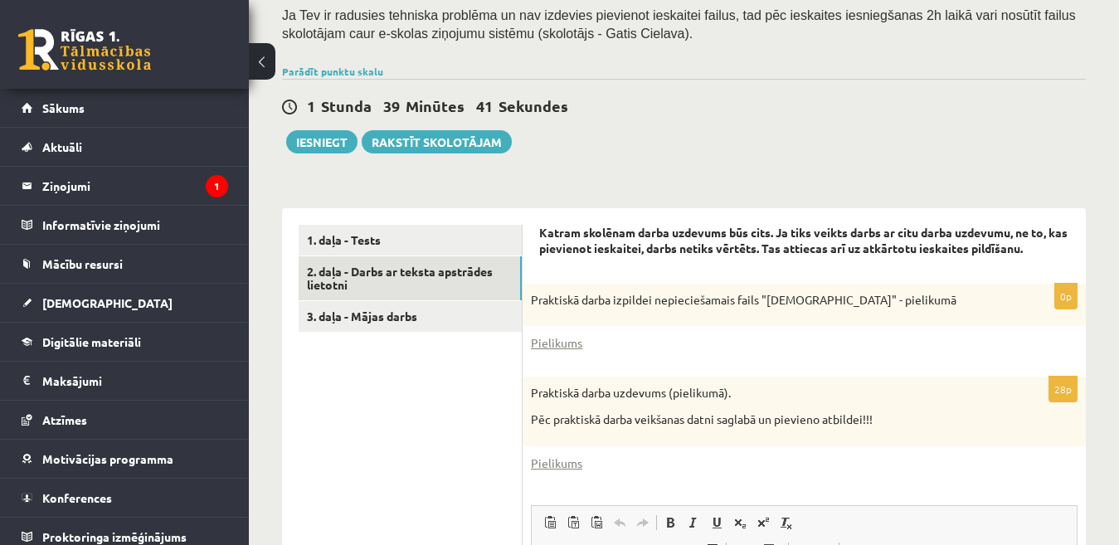
scroll to position [345, 0]
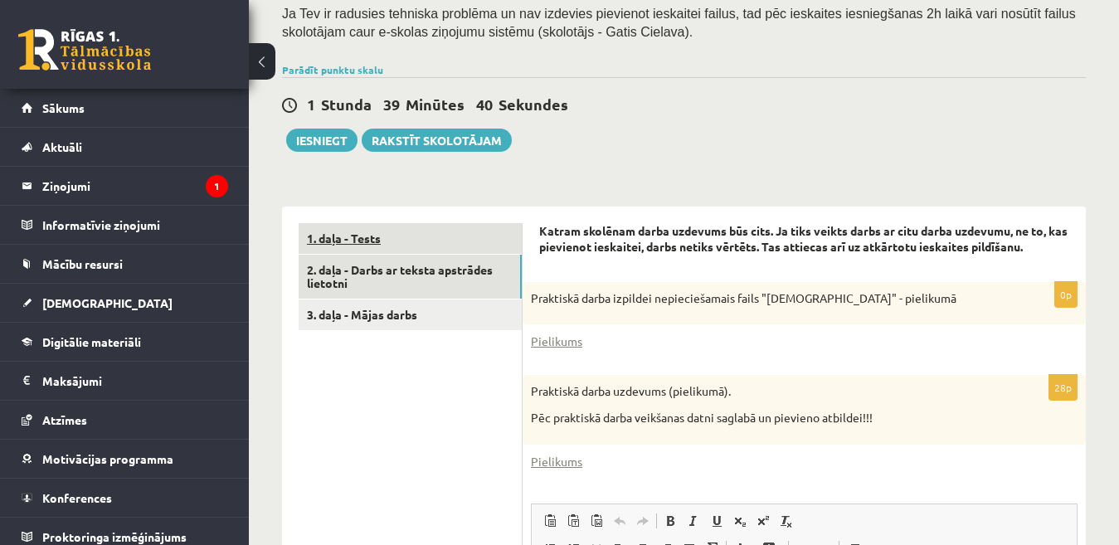
click at [481, 223] on link "1. daļa - Tests" at bounding box center [409, 238] width 223 height 31
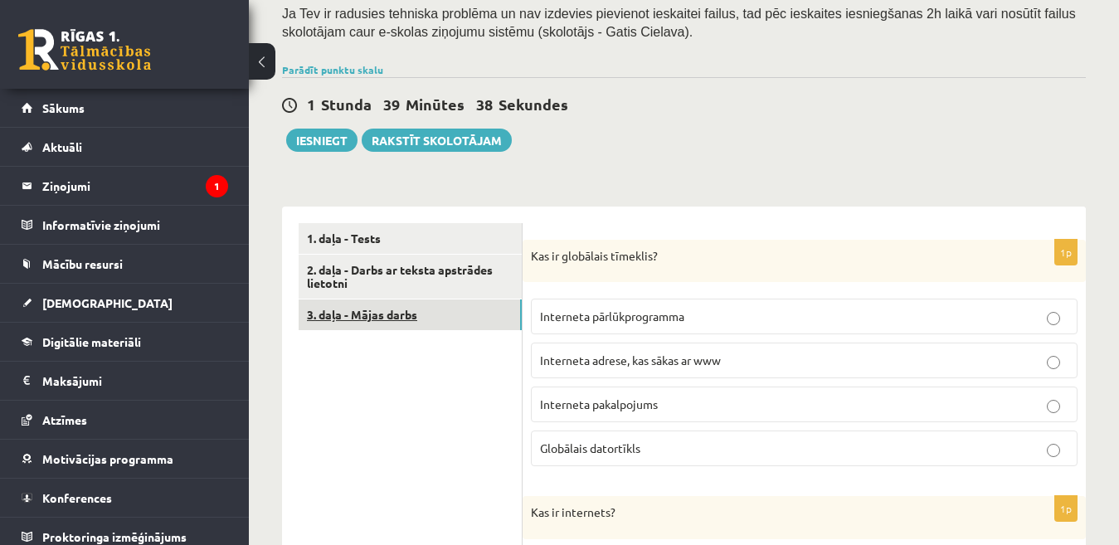
click at [449, 305] on link "3. daļa - Mājas darbs" at bounding box center [409, 314] width 223 height 31
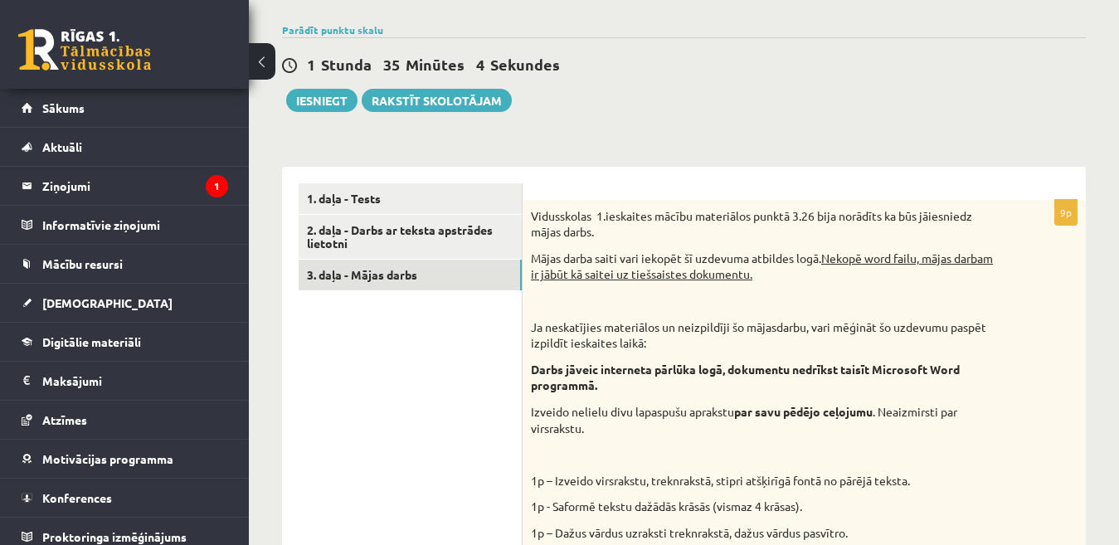
scroll to position [356, 0]
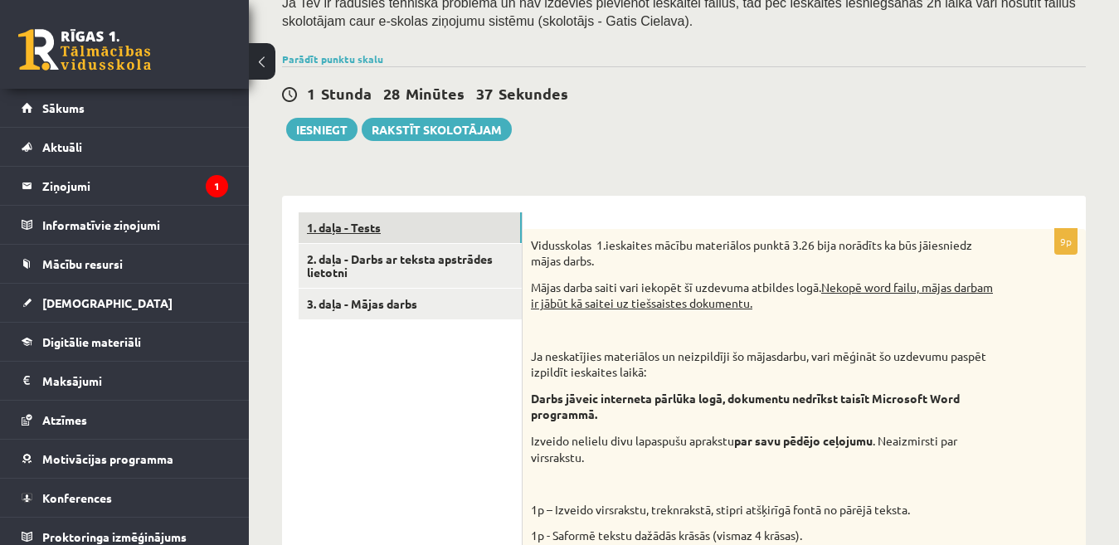
click at [442, 212] on link "1. daļa - Tests" at bounding box center [409, 227] width 223 height 31
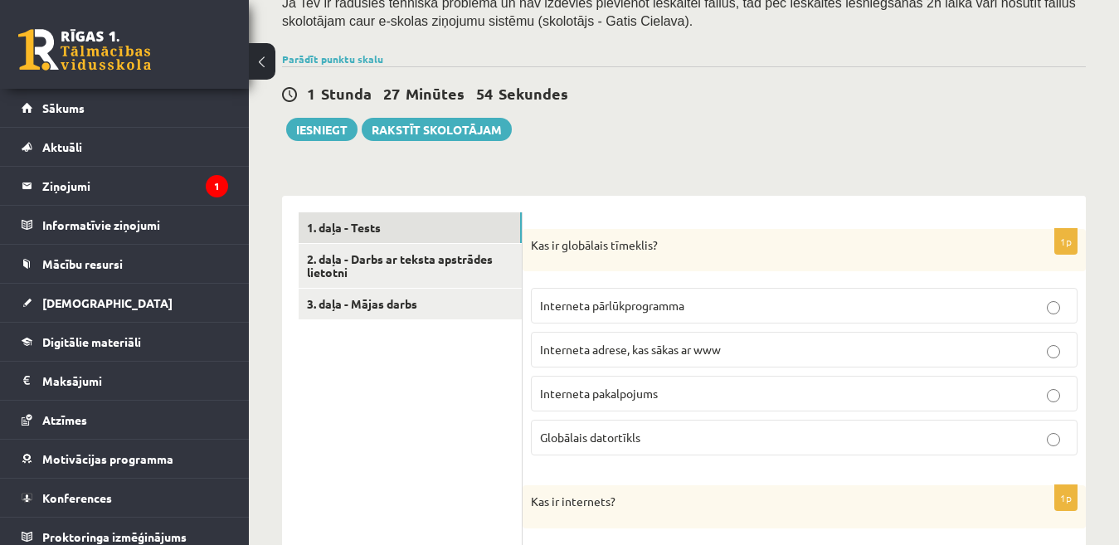
click at [915, 430] on label "Globālais datortīkls" at bounding box center [804, 438] width 546 height 36
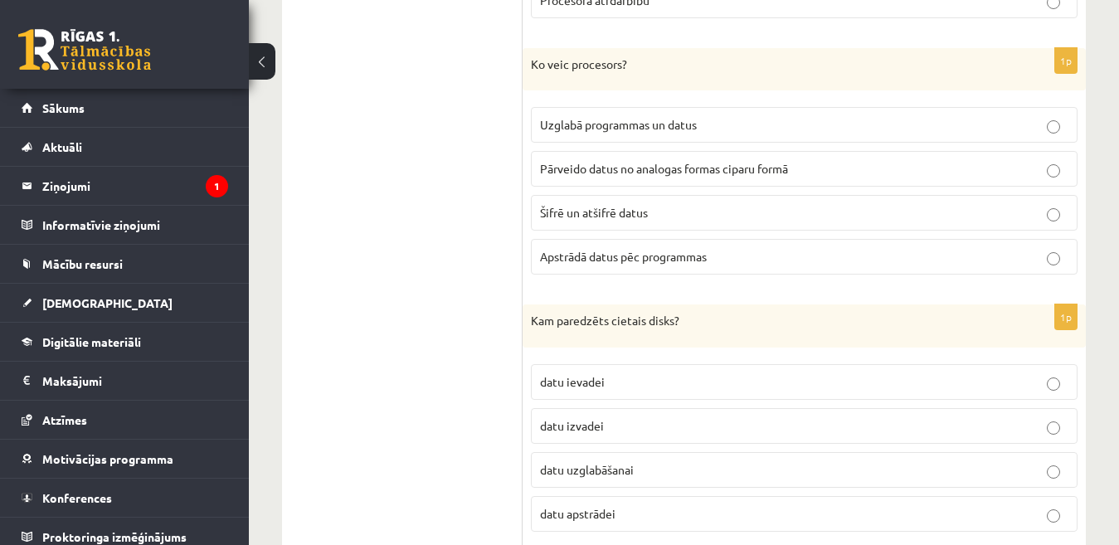
scroll to position [5097, 0]
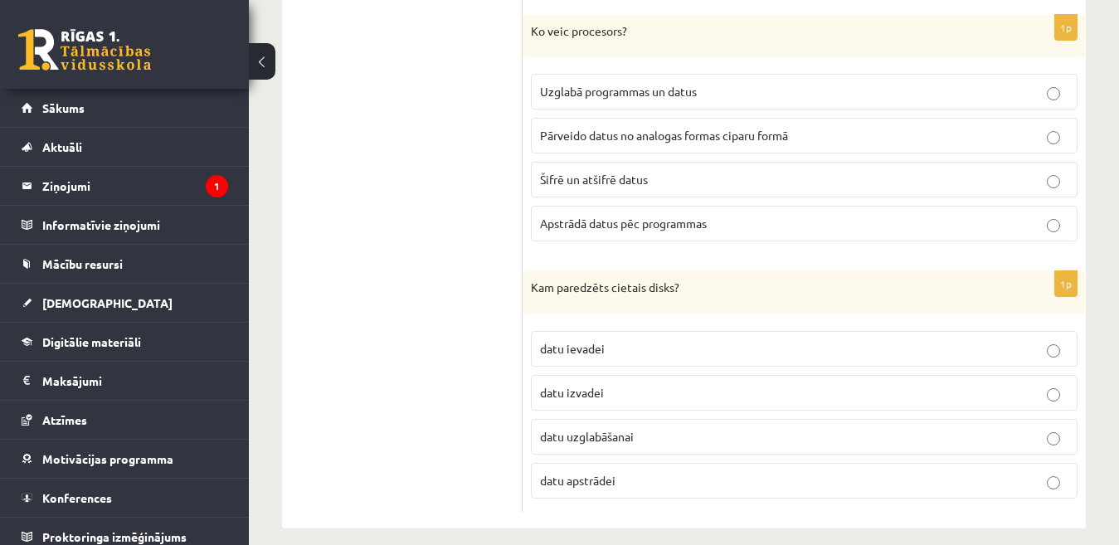
click at [701, 428] on p "datu uzglabāšanai" at bounding box center [804, 436] width 528 height 17
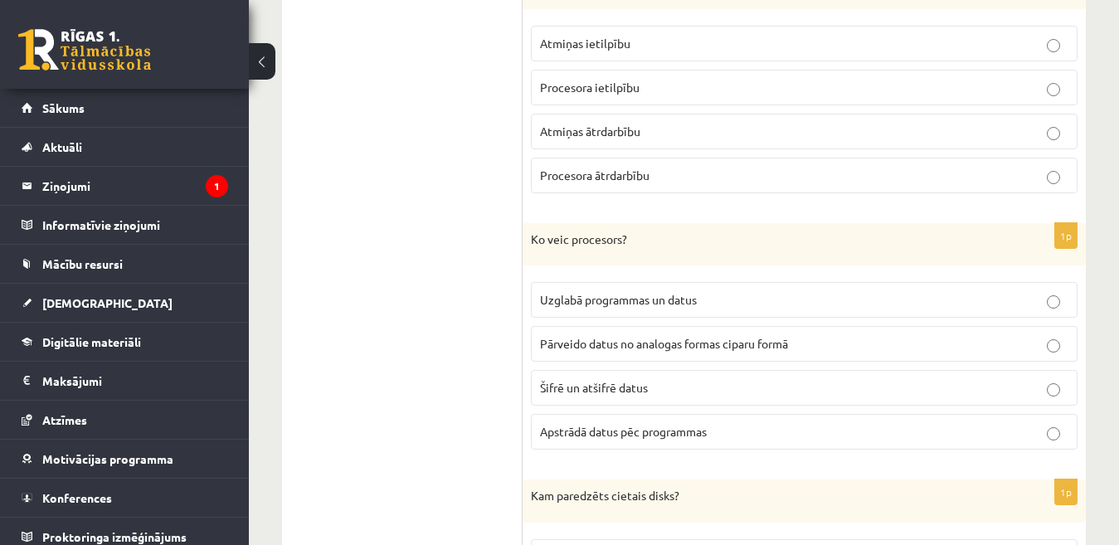
scroll to position [4907, 0]
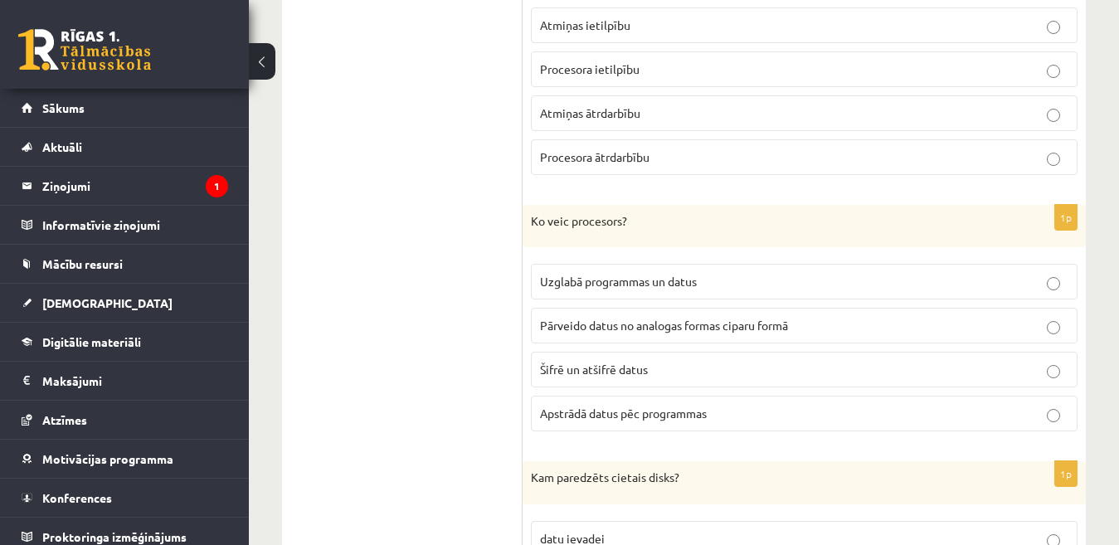
click at [1002, 405] on p "Apstrādā datus pēc programmas" at bounding box center [804, 413] width 528 height 17
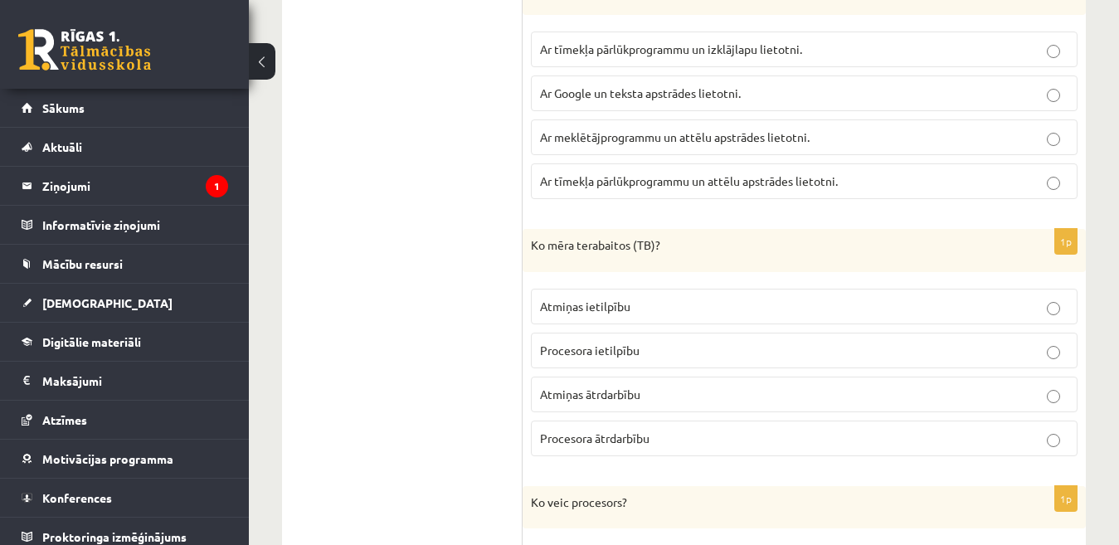
scroll to position [4635, 0]
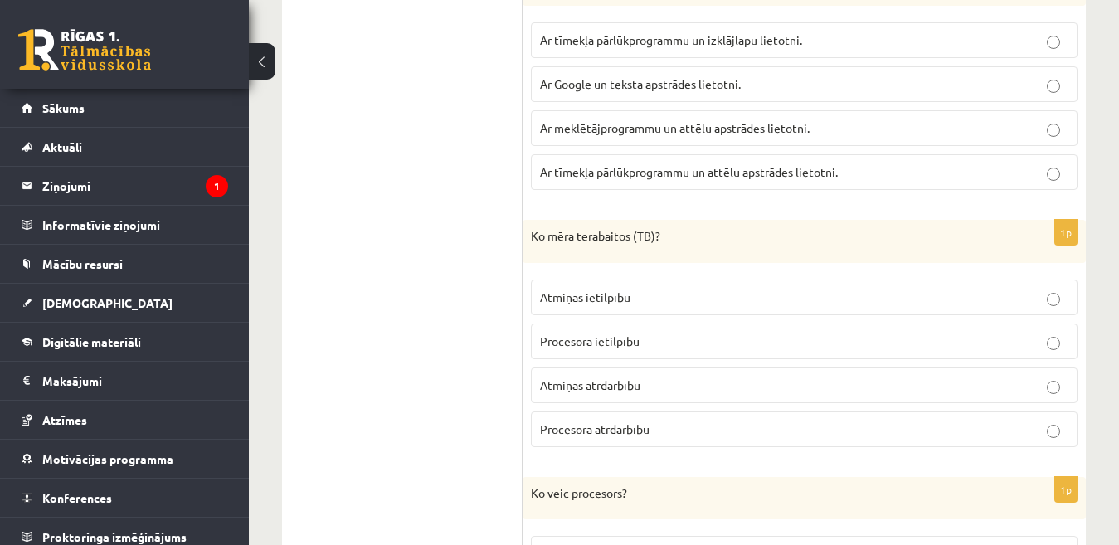
click at [792, 289] on p "Atmiņas ietilpību" at bounding box center [804, 297] width 528 height 17
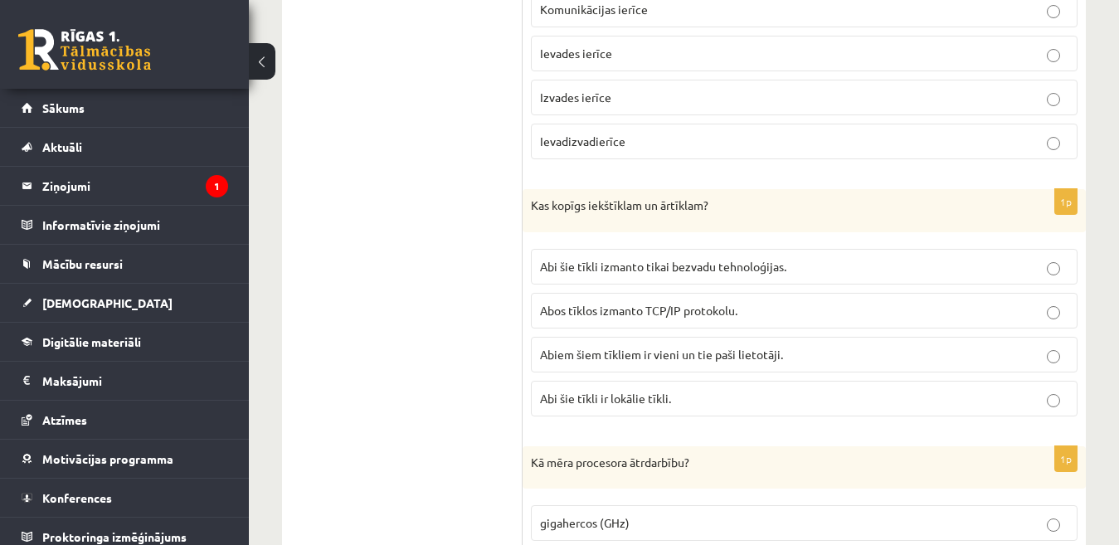
scroll to position [3341, 0]
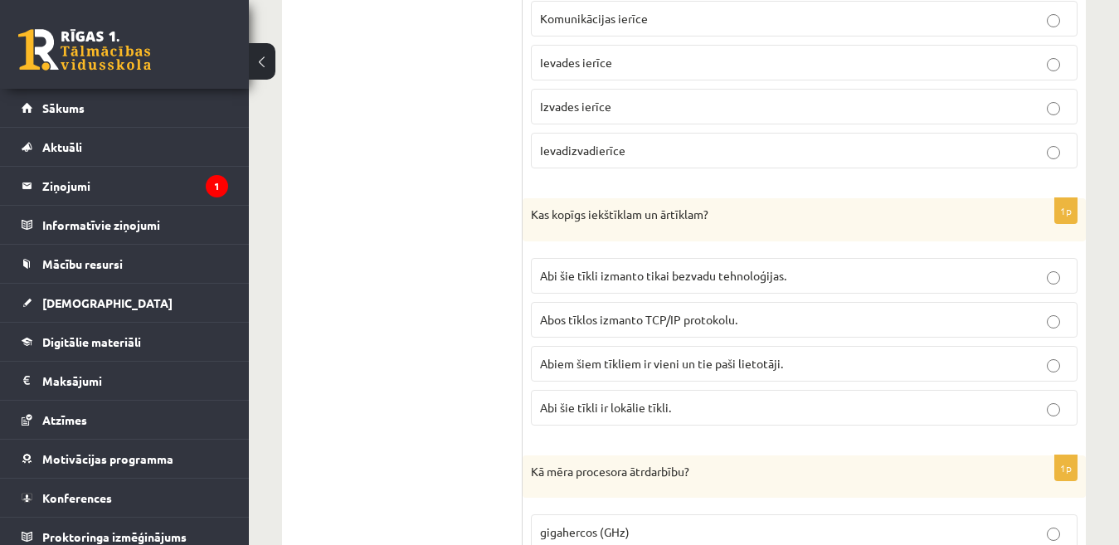
click at [888, 311] on p "Abos tīklos izmanto TCP/IP protokolu." at bounding box center [804, 319] width 528 height 17
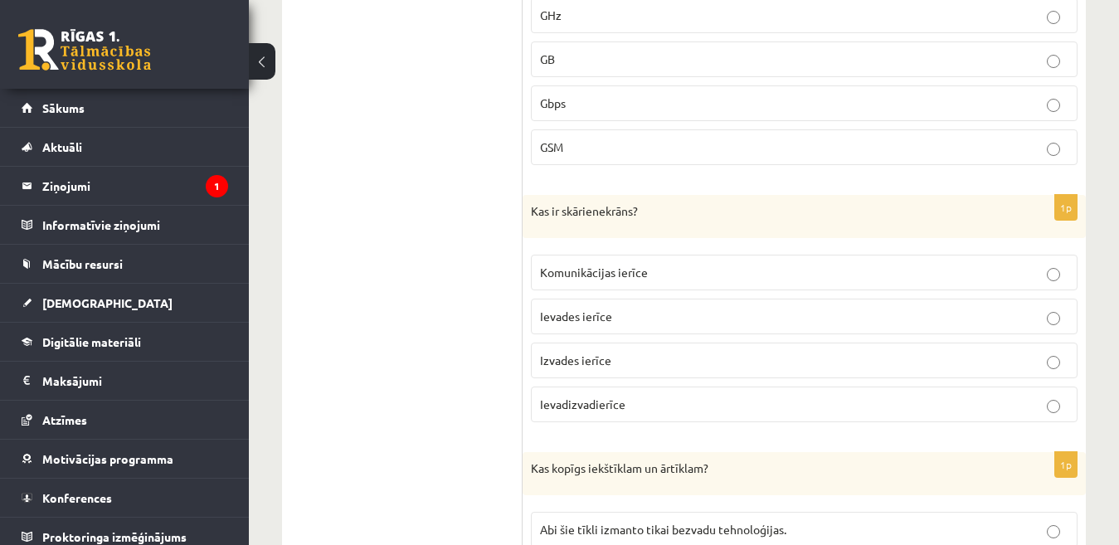
scroll to position [3078, 0]
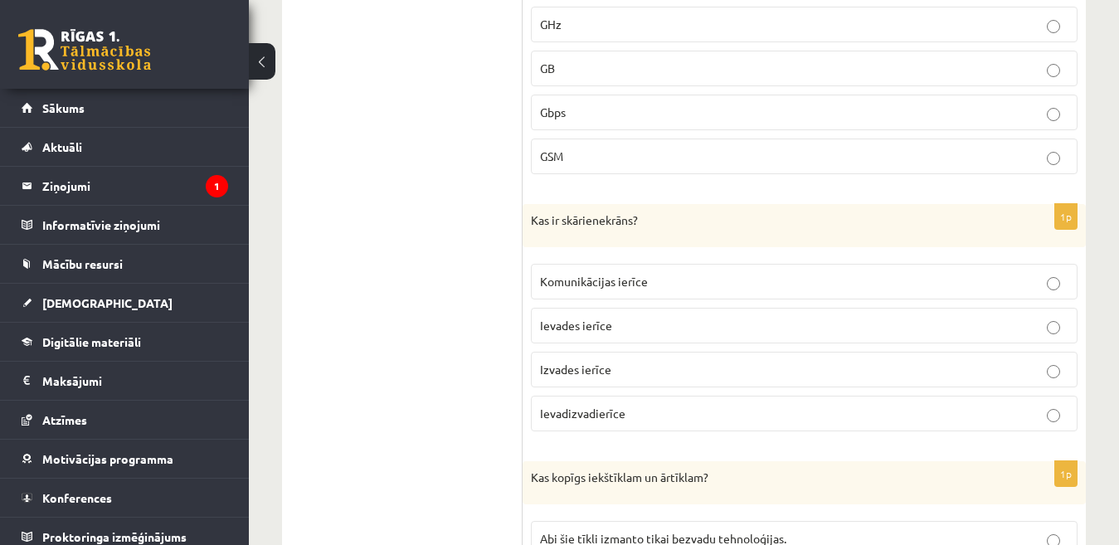
click at [870, 317] on p "Ievades ierīce" at bounding box center [804, 325] width 528 height 17
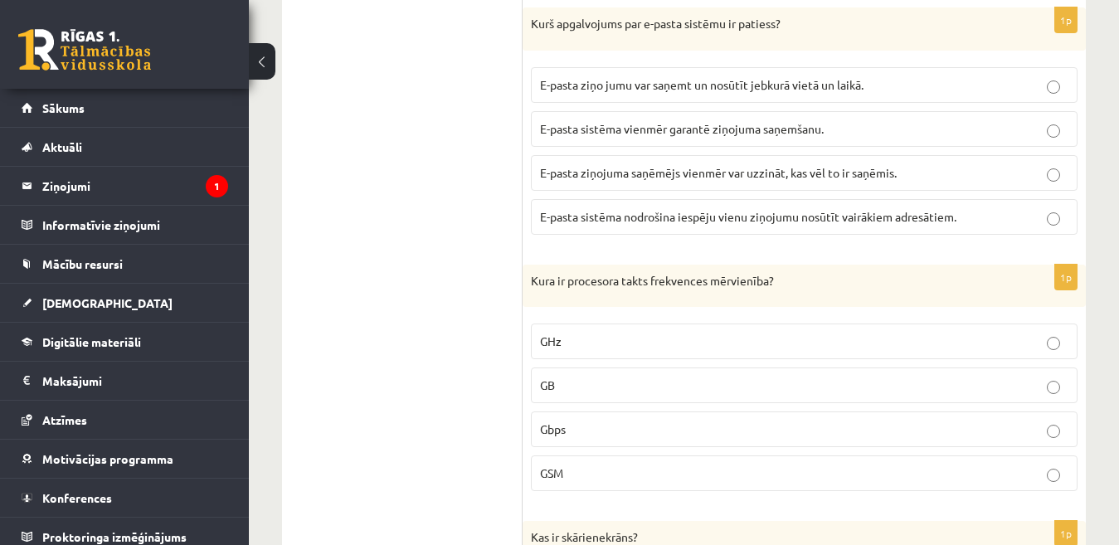
scroll to position [2779, 0]
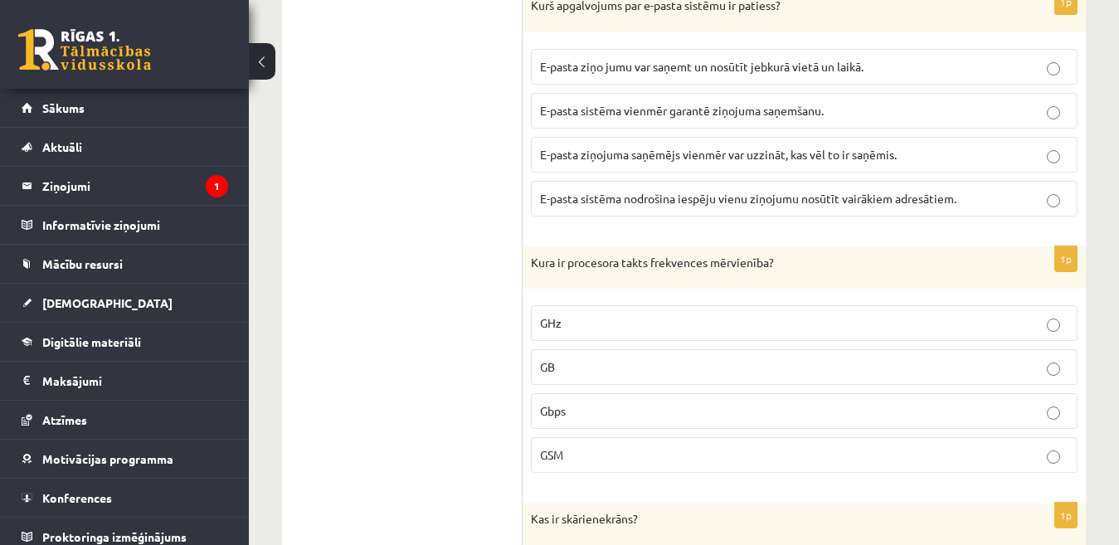
click at [892, 314] on p "GHz" at bounding box center [804, 322] width 528 height 17
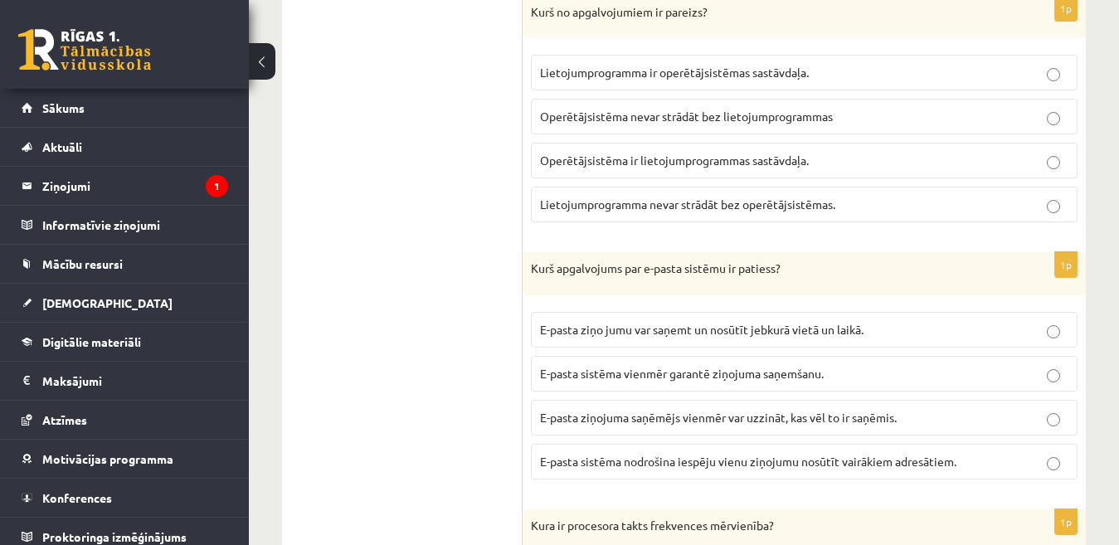
scroll to position [2498, 0]
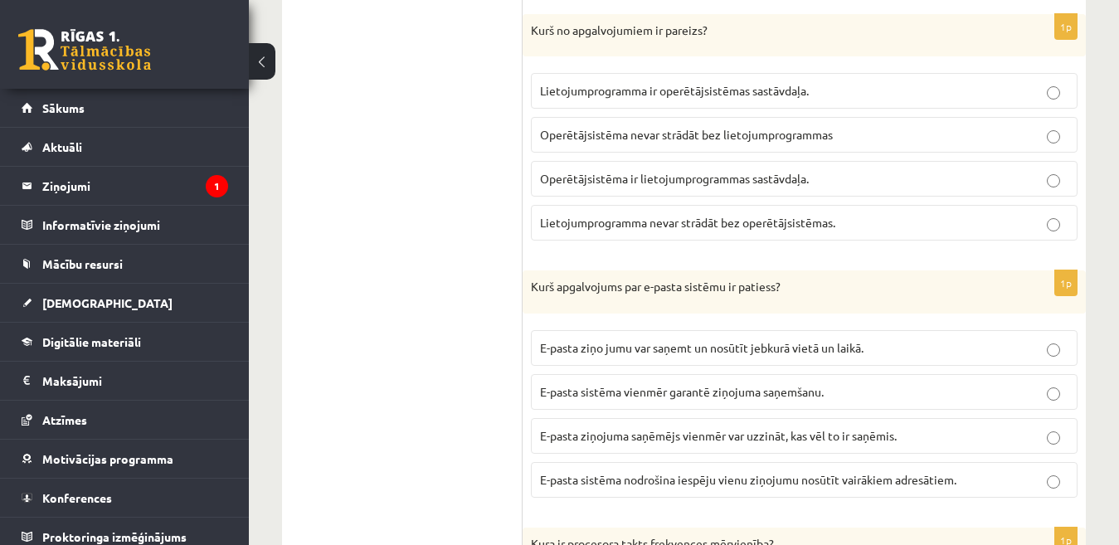
click at [1034, 339] on p "E-pasta ziņo jumu var saņemt un nosūtīt jebkurā vietā un laikā." at bounding box center [804, 347] width 528 height 17
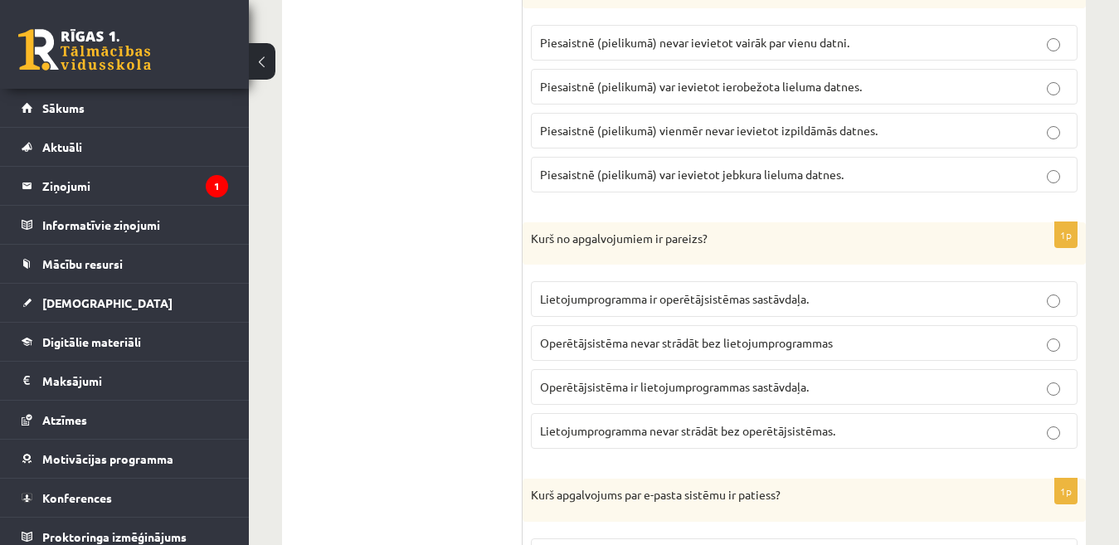
scroll to position [2308, 0]
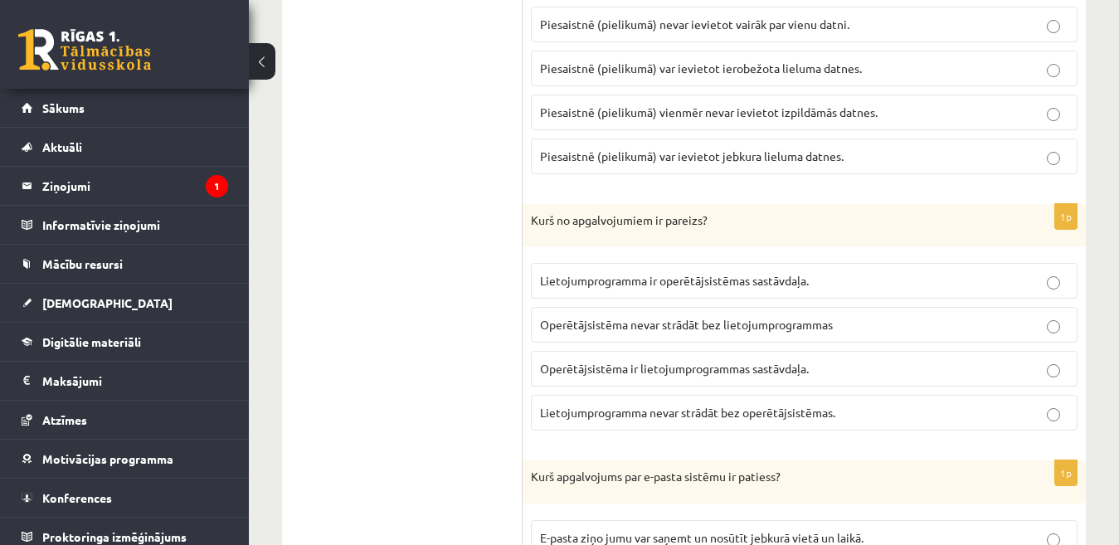
click at [939, 406] on label "Lietojumprogramma nevar strādāt bez operētājsistēmas." at bounding box center [804, 413] width 546 height 36
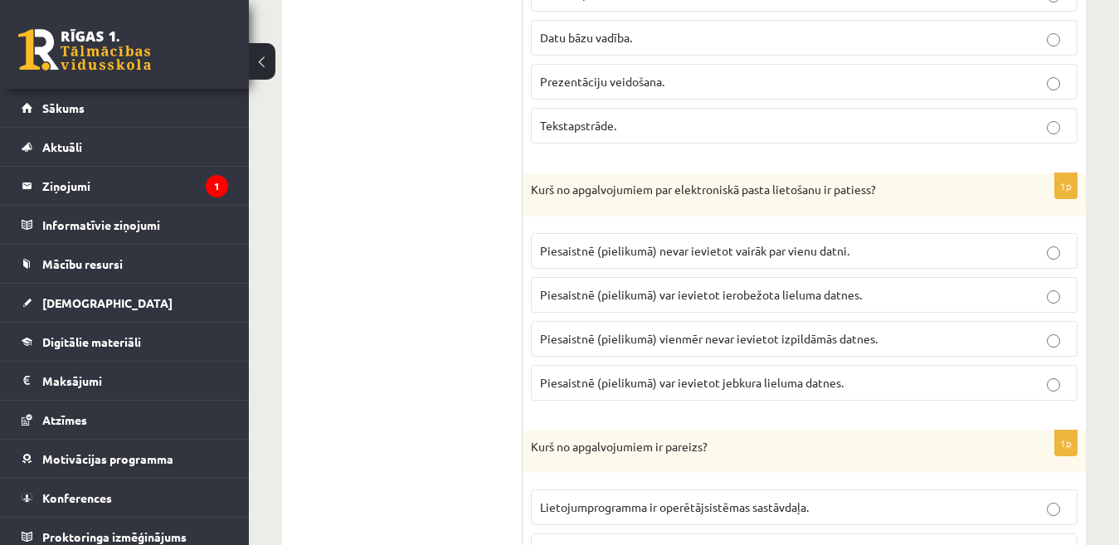
scroll to position [2028, 0]
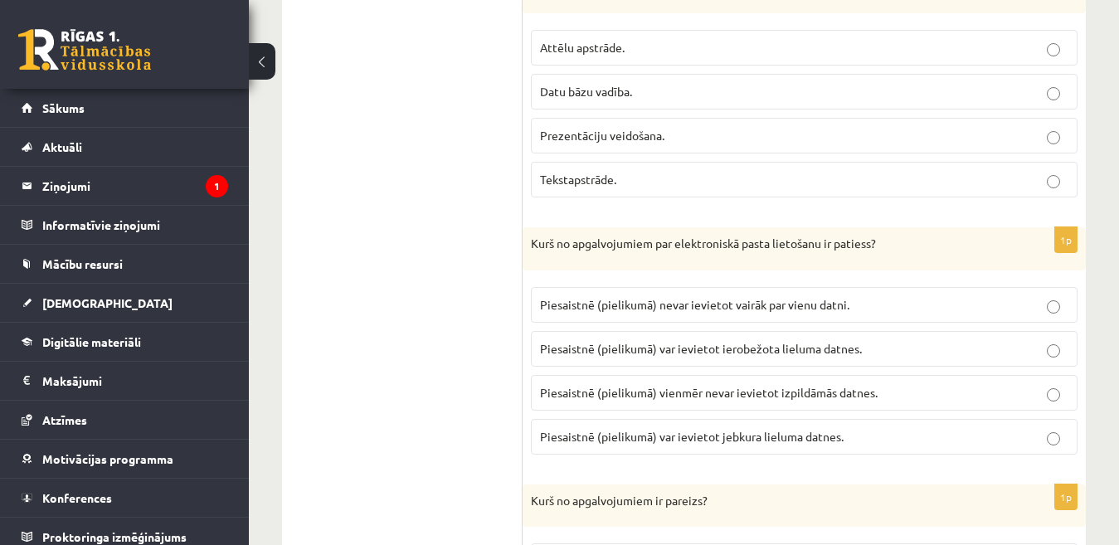
click at [1060, 340] on p "Piesaistnē (pielikumā) var ievietot ierobežota lieluma datnes." at bounding box center [804, 348] width 528 height 17
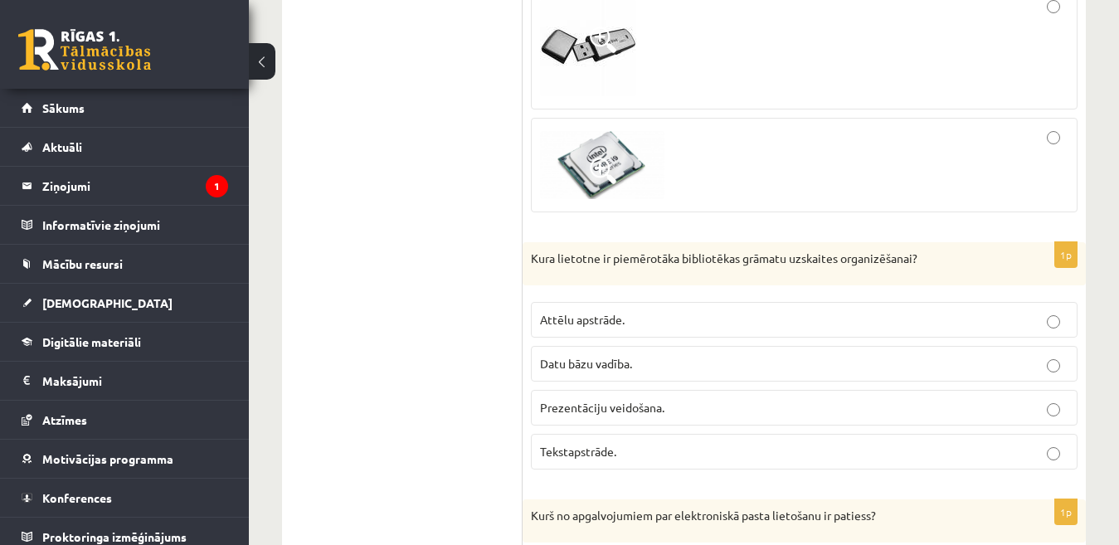
scroll to position [1765, 0]
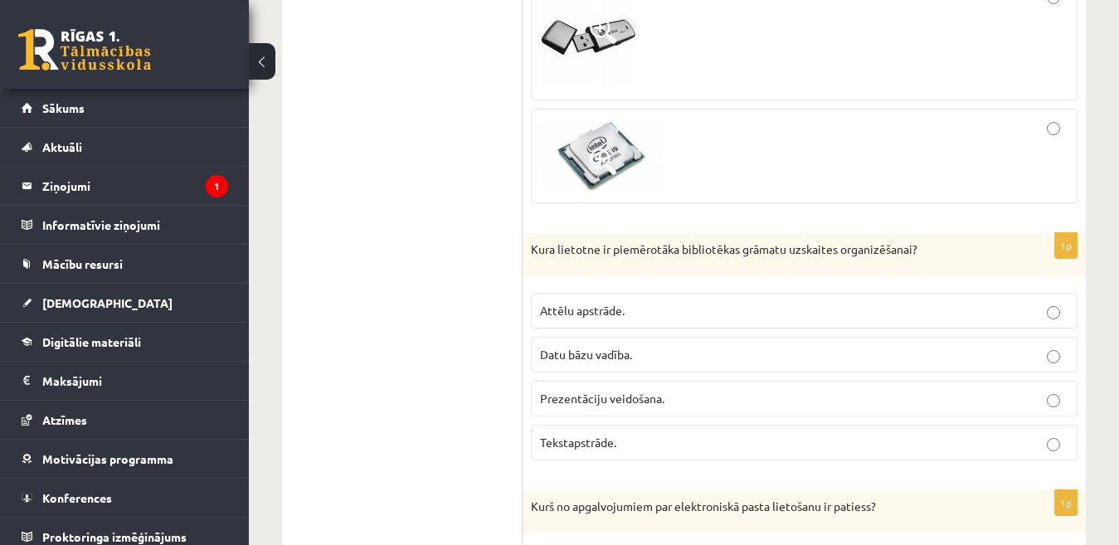
click at [890, 346] on p "Datu bāzu vadība." at bounding box center [804, 354] width 528 height 17
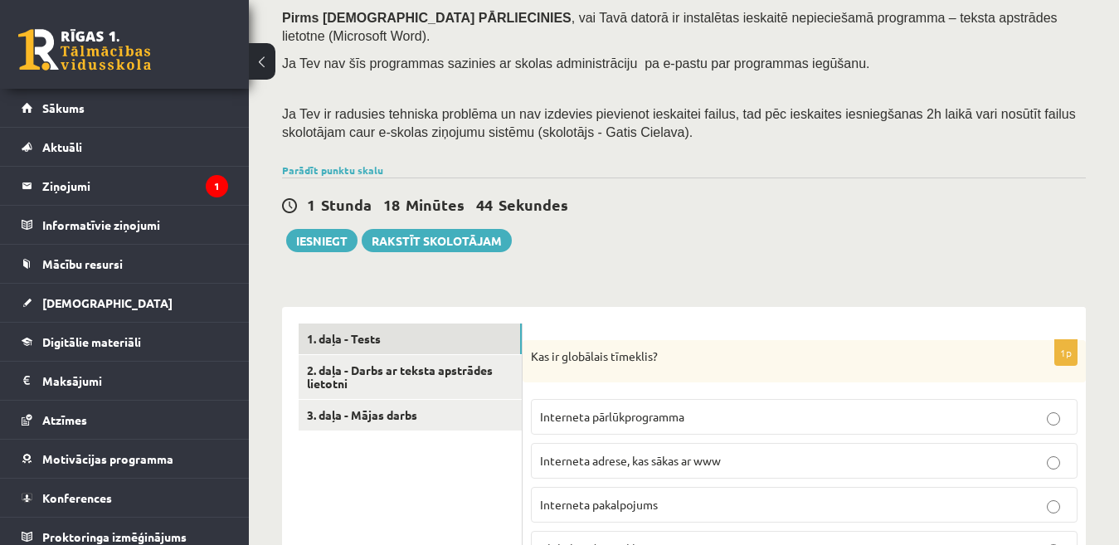
scroll to position [199, 0]
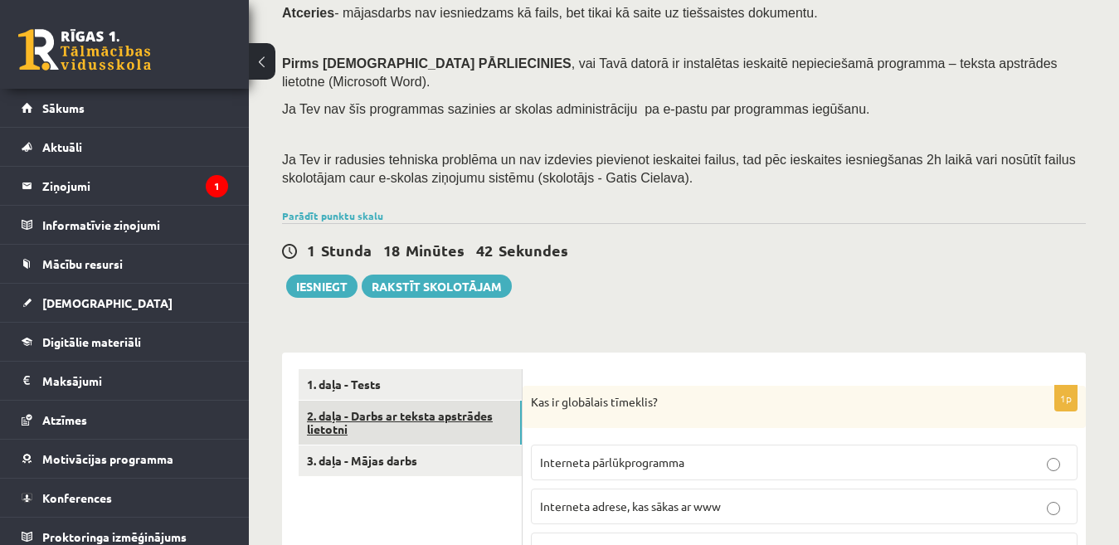
click at [410, 400] on link "2. daļa - Darbs ar teksta apstrādes lietotni" at bounding box center [409, 422] width 223 height 45
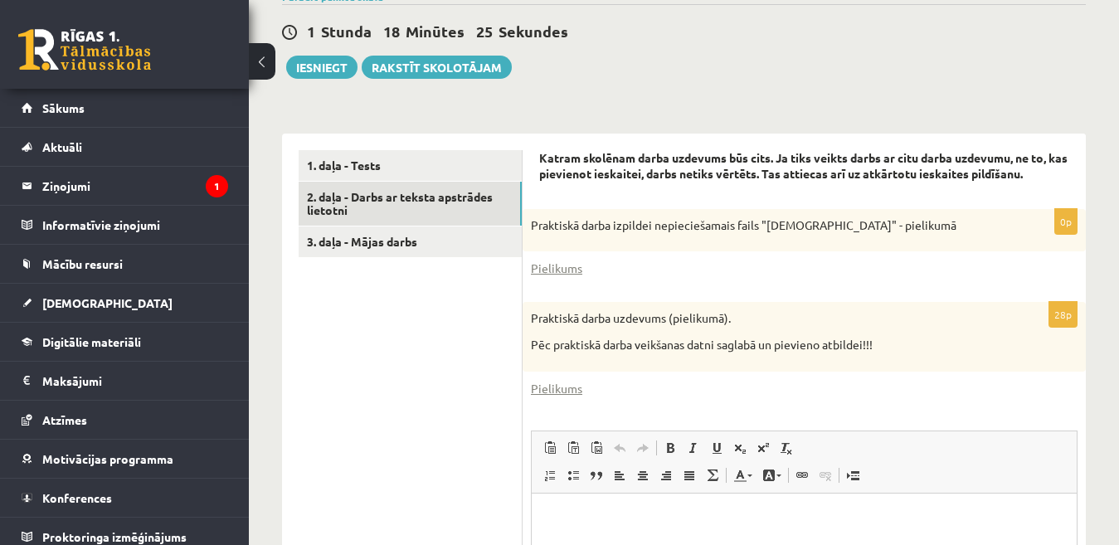
scroll to position [420, 0]
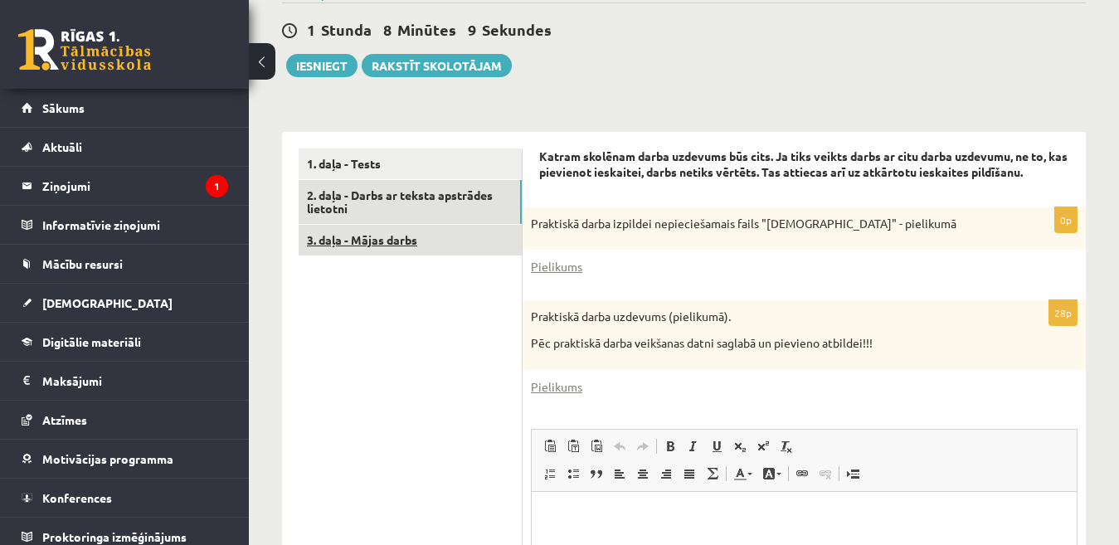
click at [415, 225] on link "3. daļa - Mājas darbs" at bounding box center [409, 240] width 223 height 31
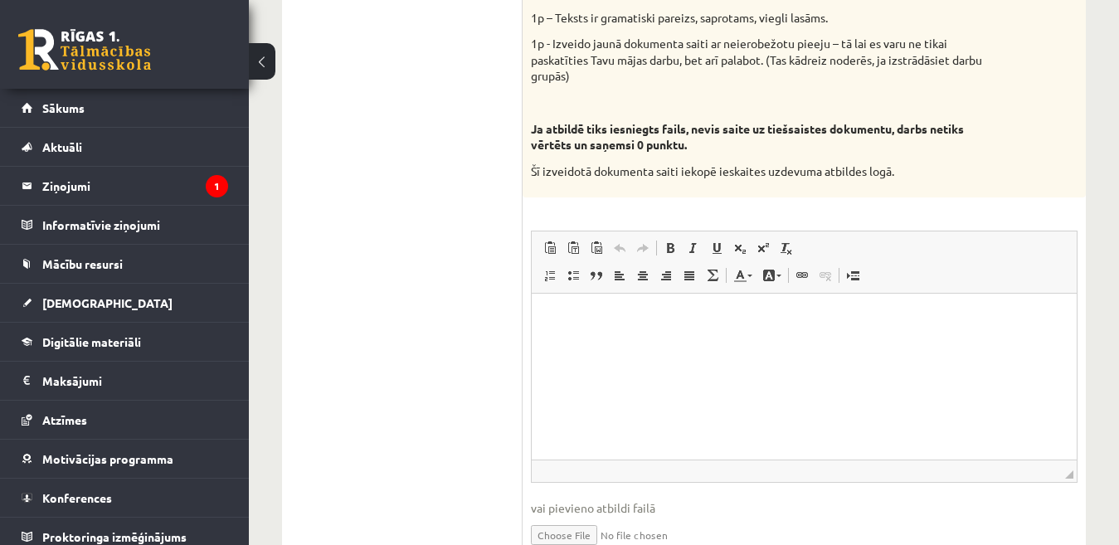
scroll to position [1071, 0]
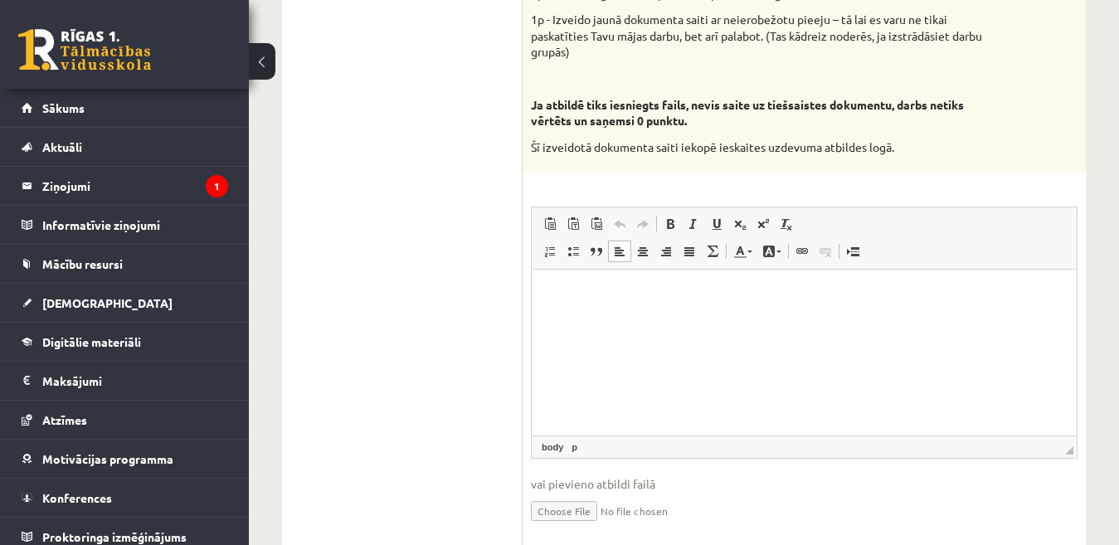
click at [587, 294] on p "Editor, wiswyg-editor-user-answer-47433872715500" at bounding box center [804, 294] width 512 height 17
click at [622, 295] on span "Paste" at bounding box center [635, 292] width 51 height 24
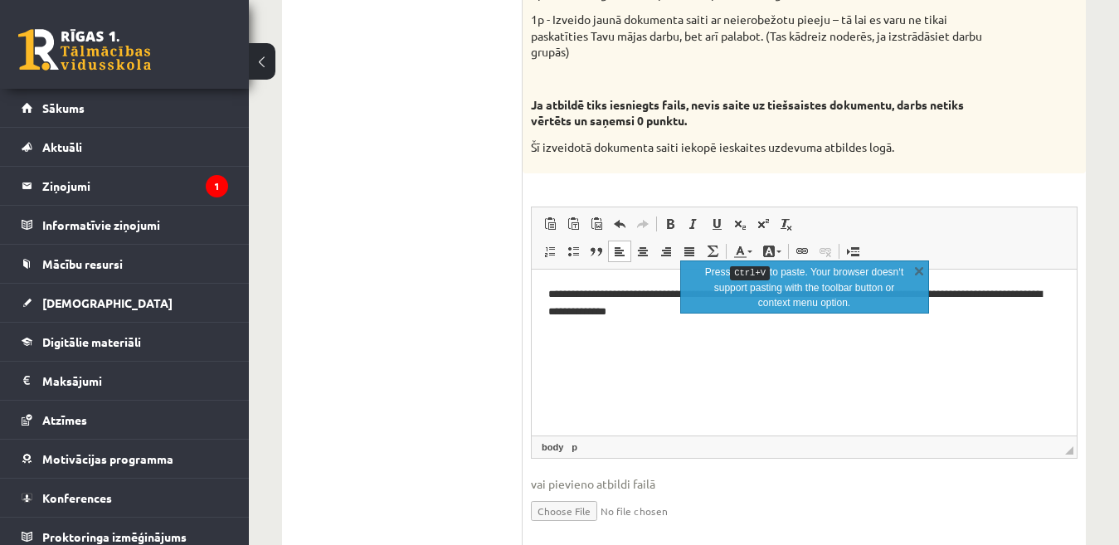
click at [693, 337] on html "**********" at bounding box center [803, 303] width 545 height 68
click at [836, 337] on html "**********" at bounding box center [803, 303] width 545 height 68
click at [917, 268] on link "X" at bounding box center [918, 270] width 17 height 17
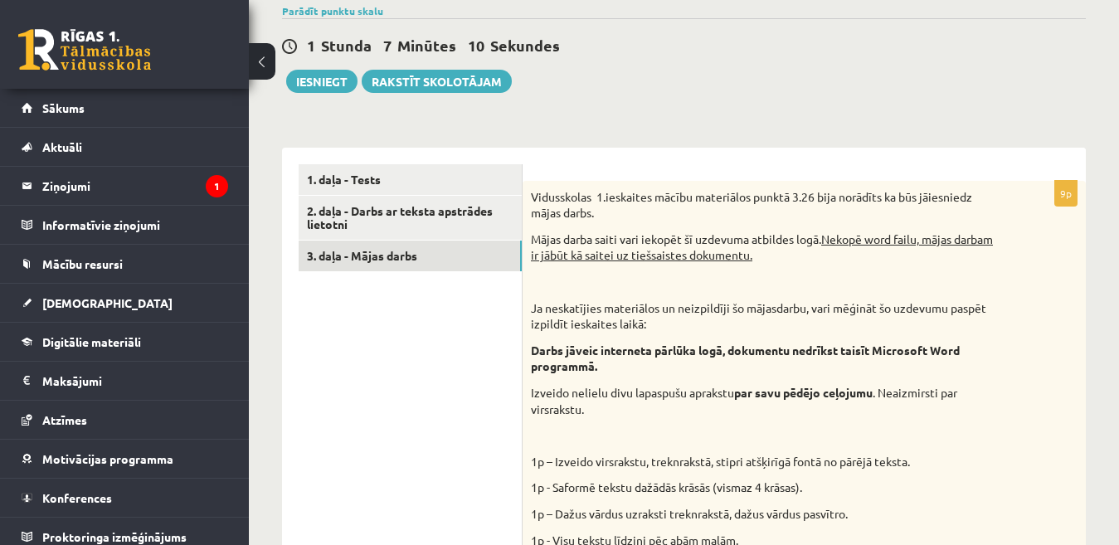
scroll to position [406, 0]
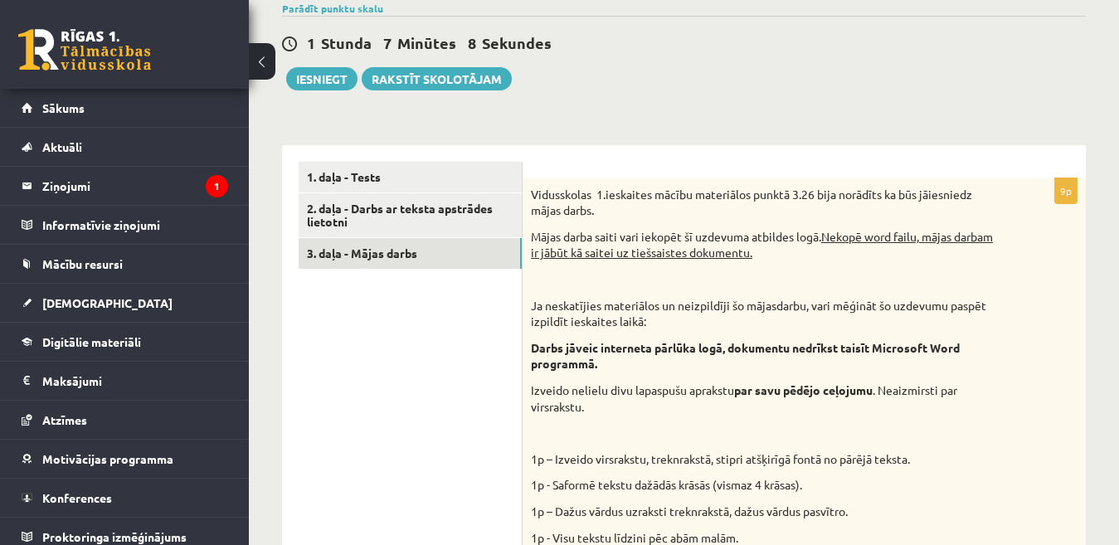
click at [803, 69] on div "1 Stunda 7 Minūtes 8 Sekundes Ieskaite saglabāta! Iesniegt Rakstīt skolotājam" at bounding box center [683, 53] width 803 height 75
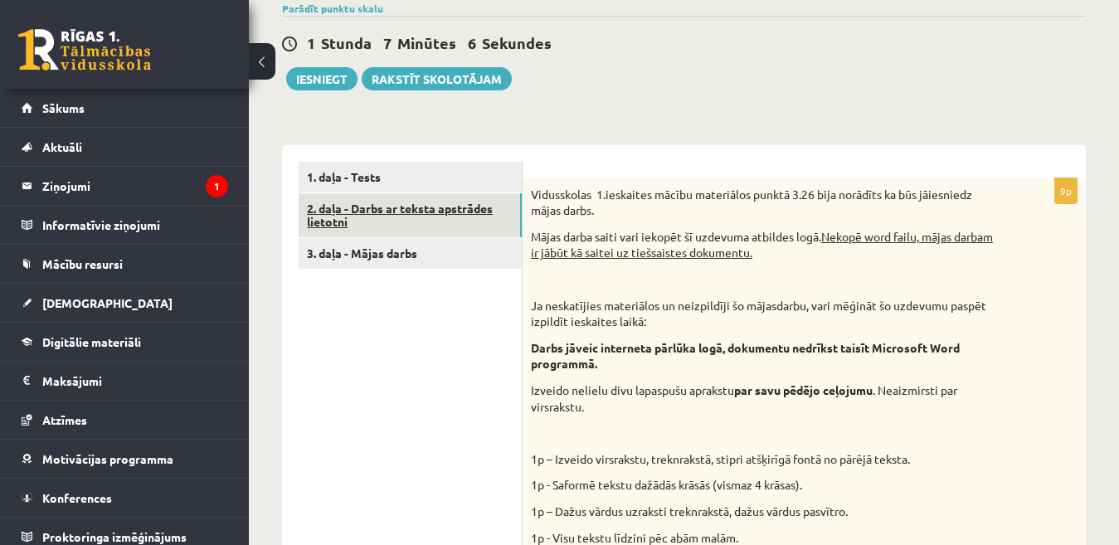
click at [467, 209] on link "2. daļa - Darbs ar teksta apstrādes lietotni" at bounding box center [409, 215] width 223 height 45
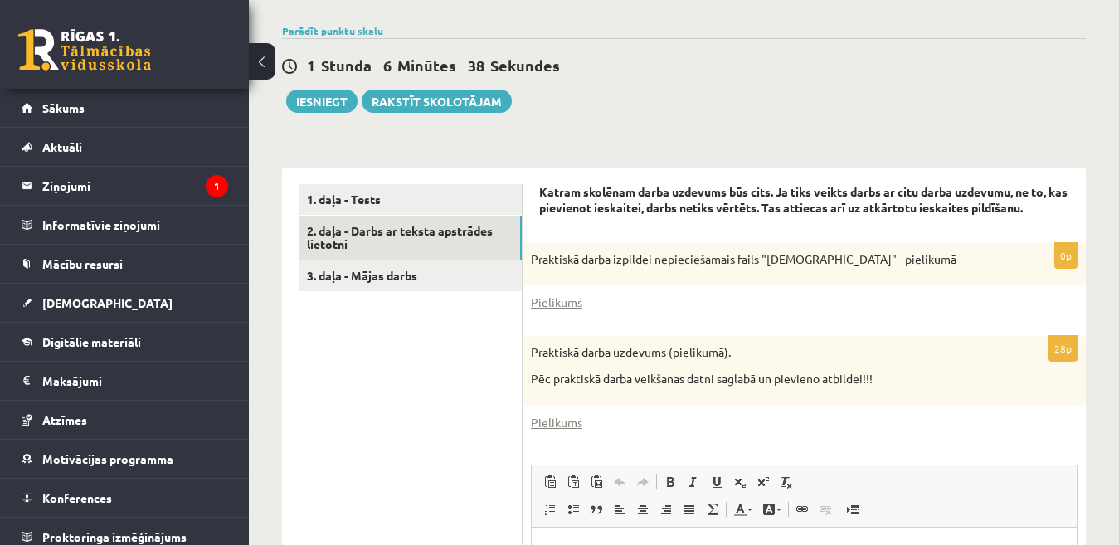
scroll to position [381, 0]
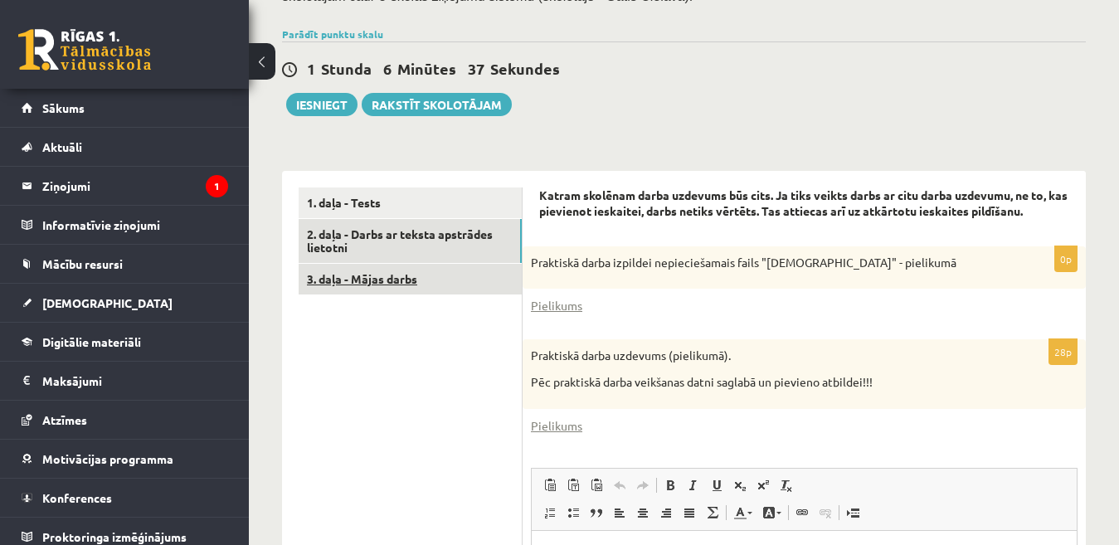
click at [479, 264] on link "3. daļa - Mājas darbs" at bounding box center [409, 279] width 223 height 31
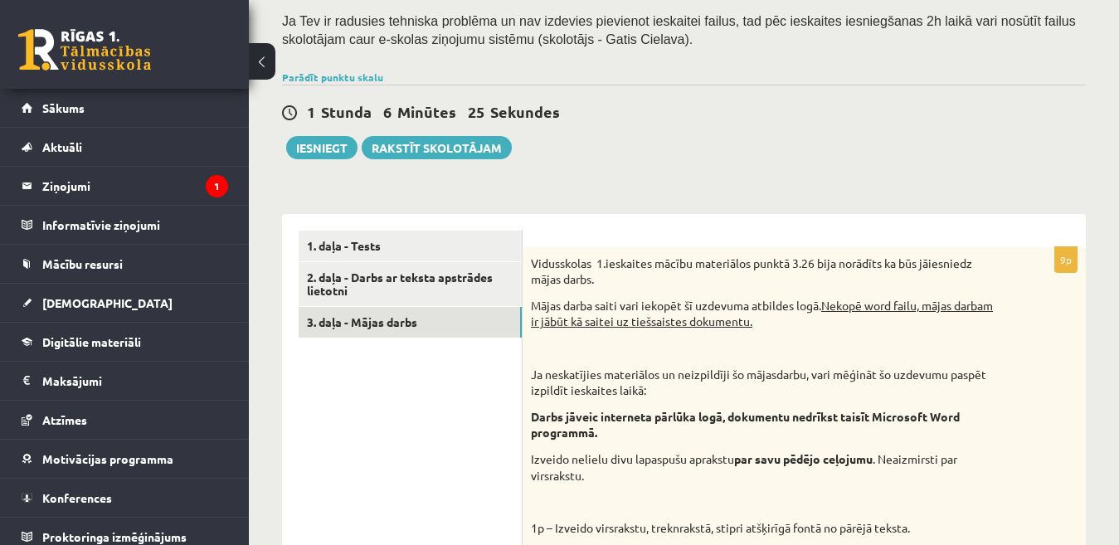
scroll to position [300, 0]
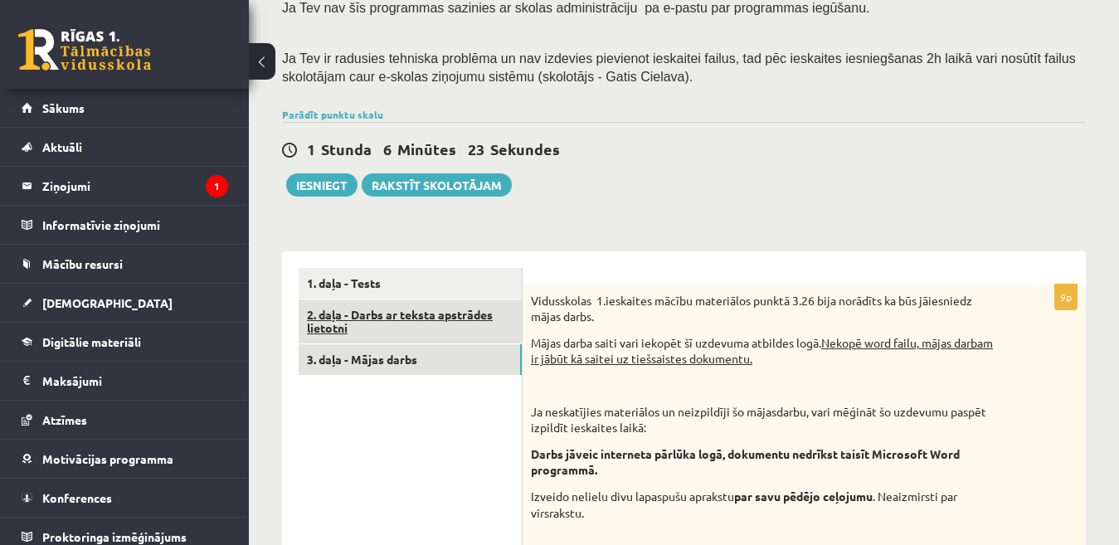
click at [429, 300] on link "2. daļa - Darbs ar teksta apstrādes lietotni" at bounding box center [409, 321] width 223 height 45
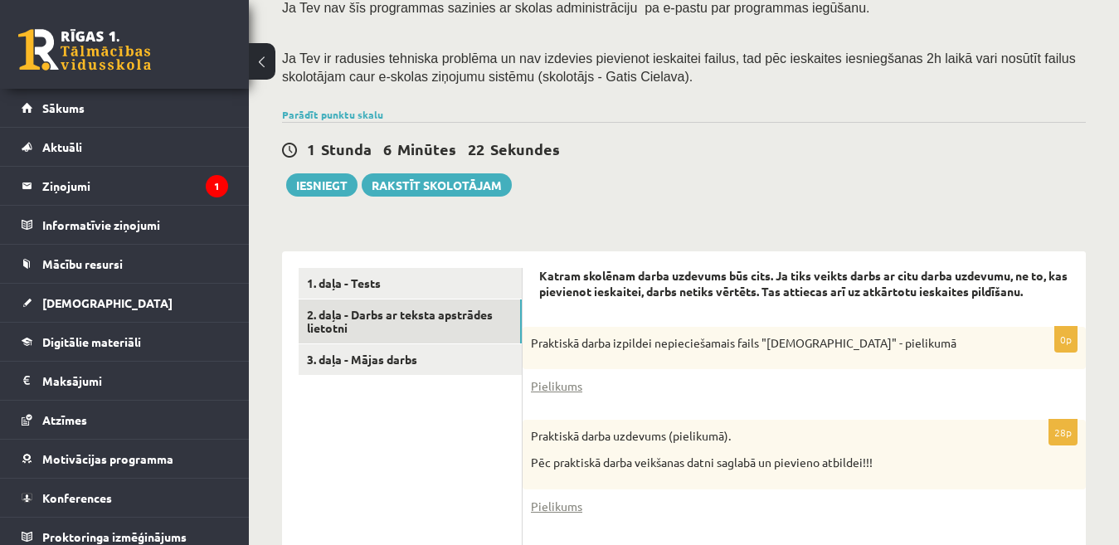
scroll to position [0, 0]
click at [555, 377] on link "Pielikums" at bounding box center [556, 385] width 51 height 17
click at [570, 497] on link "Pielikums" at bounding box center [556, 505] width 51 height 17
